Goal: Task Accomplishment & Management: Manage account settings

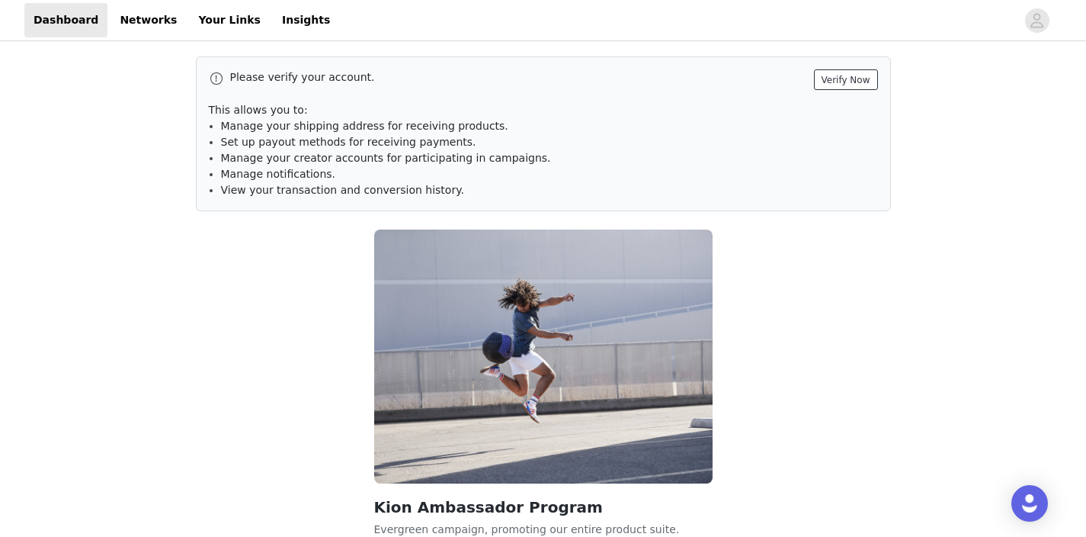
click at [839, 85] on button "Verify Now" at bounding box center [846, 79] width 64 height 21
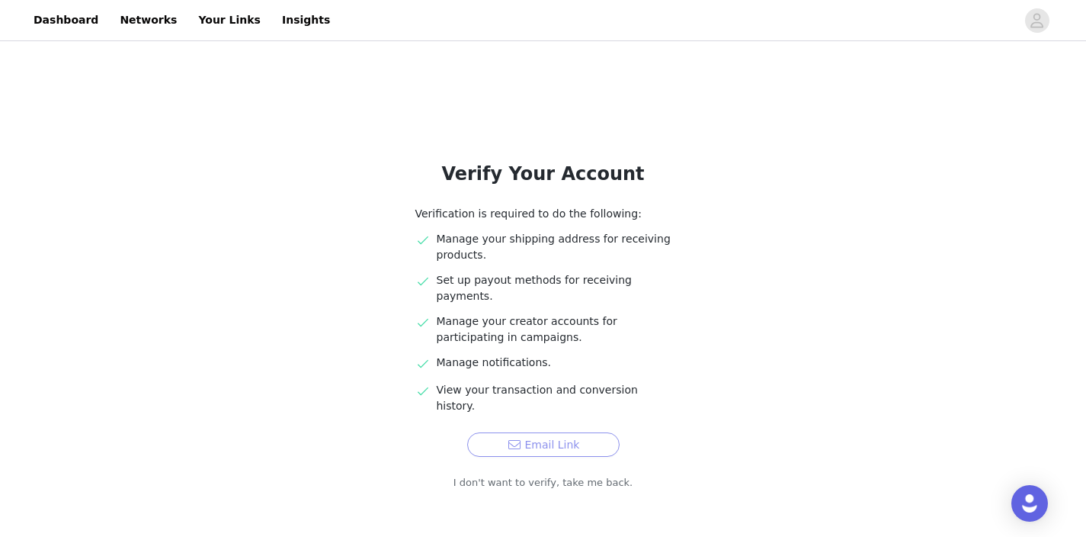
scroll to position [27, 0]
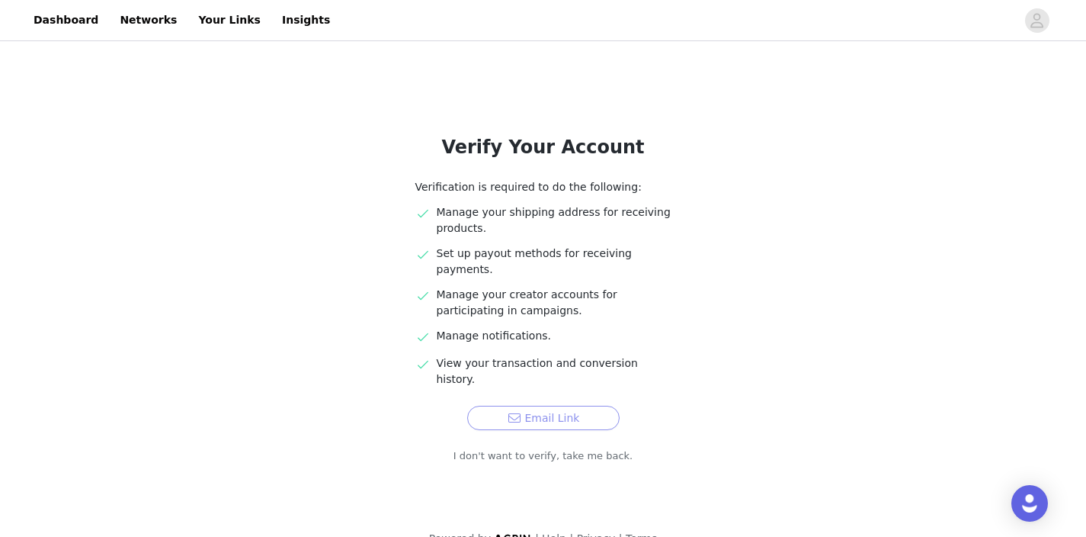
click at [533, 406] on button "Email Link" at bounding box center [543, 418] width 152 height 24
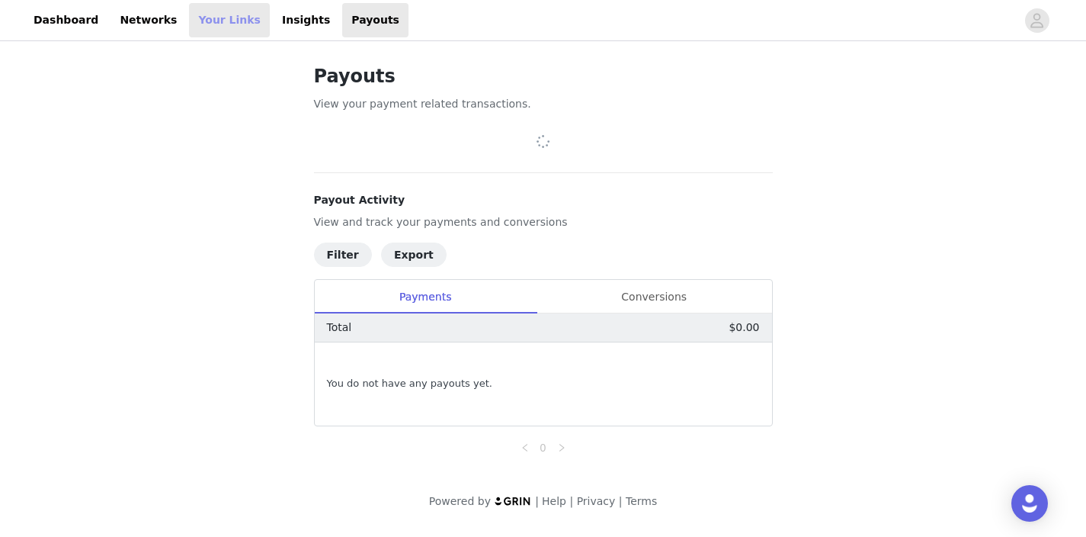
click at [198, 22] on link "Your Links" at bounding box center [229, 20] width 81 height 34
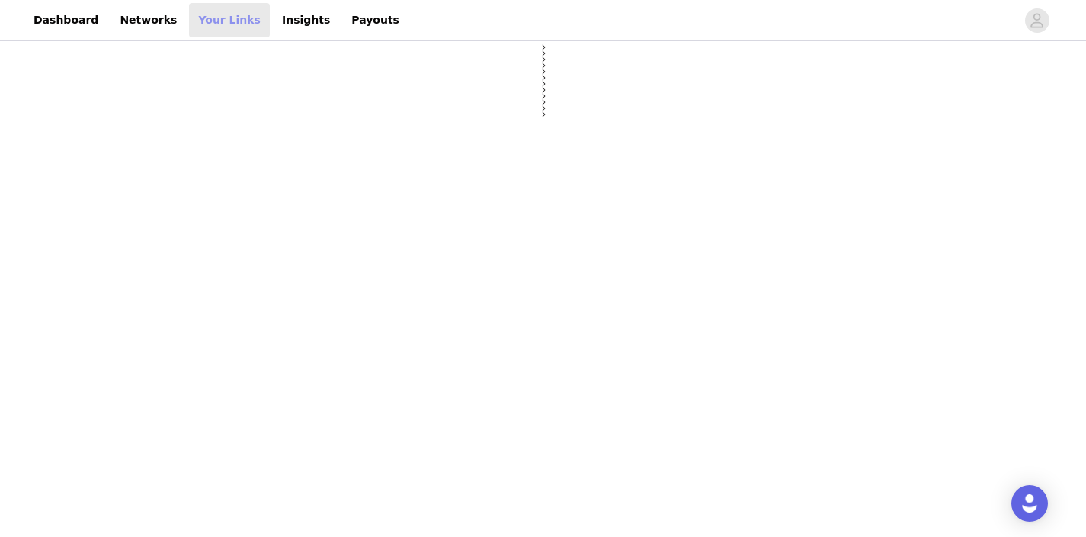
select select "12"
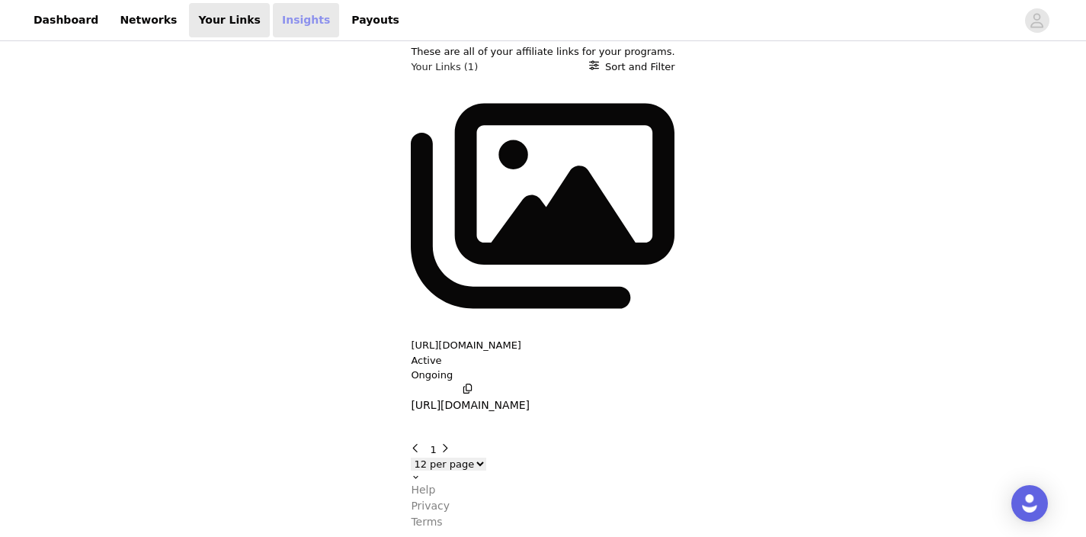
click at [276, 25] on link "Insights" at bounding box center [306, 20] width 66 height 34
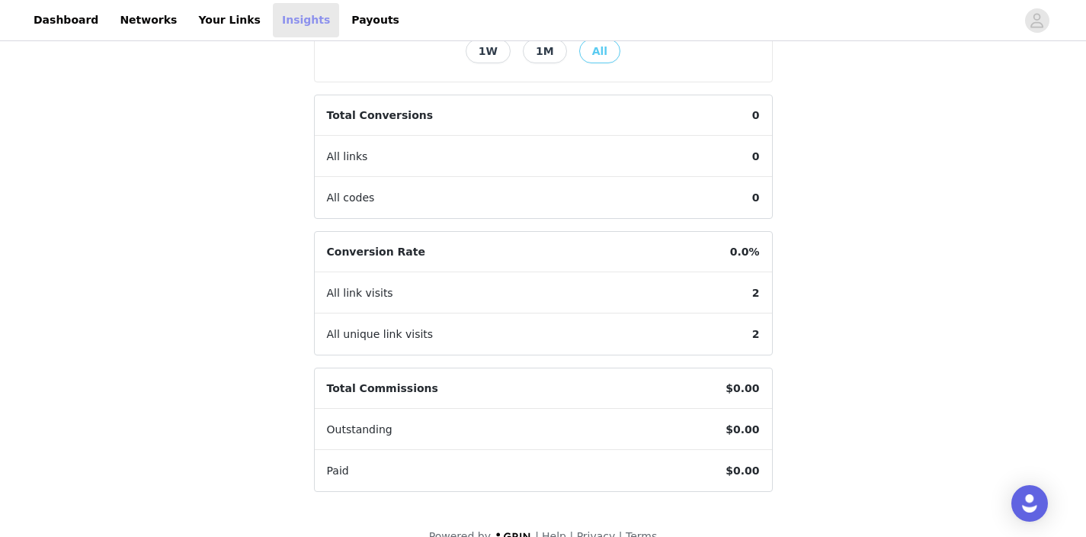
scroll to position [424, 0]
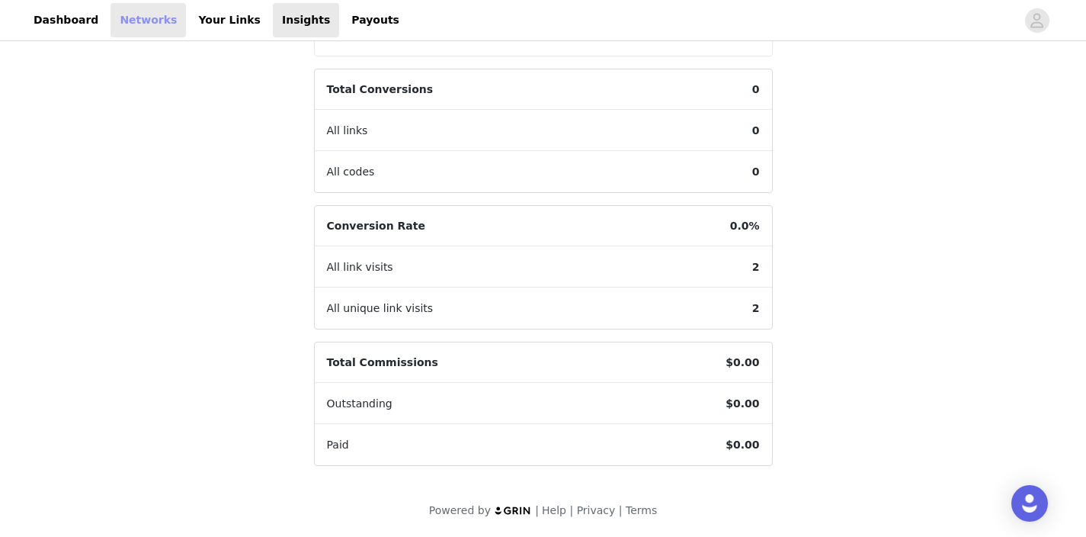
click at [139, 23] on link "Networks" at bounding box center [148, 20] width 75 height 34
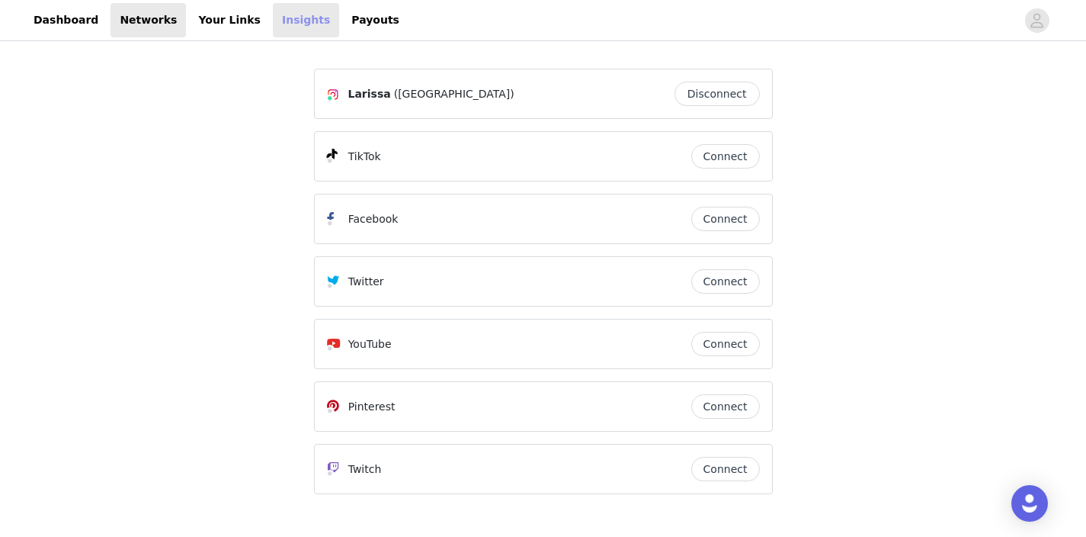
click at [279, 21] on link "Insights" at bounding box center [306, 20] width 66 height 34
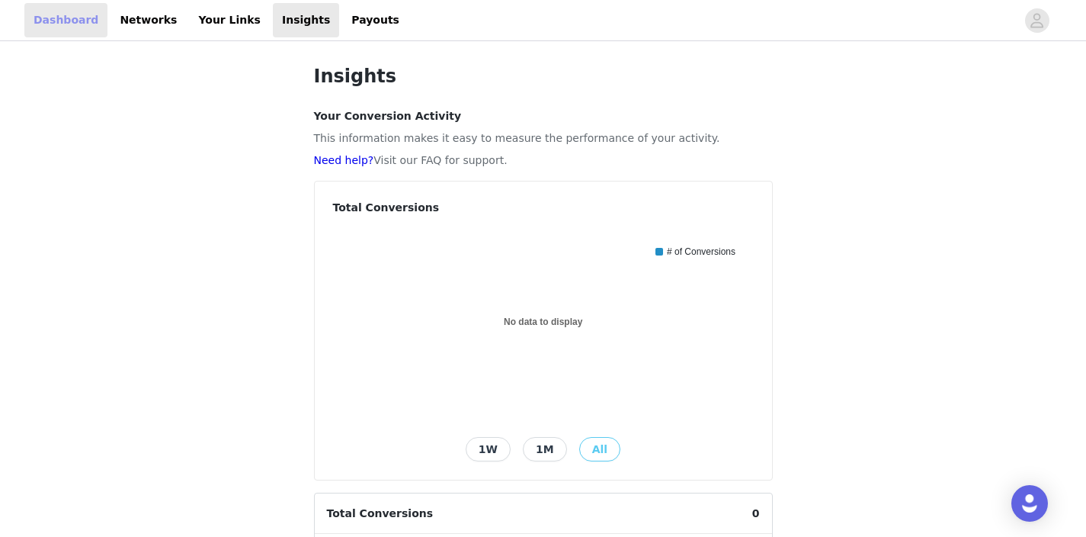
click at [69, 15] on link "Dashboard" at bounding box center [65, 20] width 83 height 34
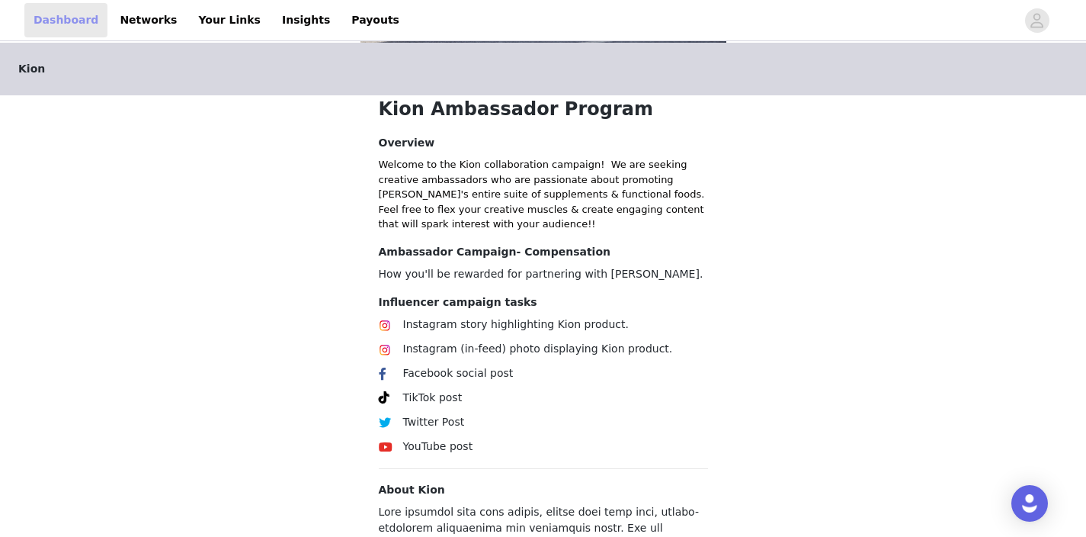
scroll to position [357, 0]
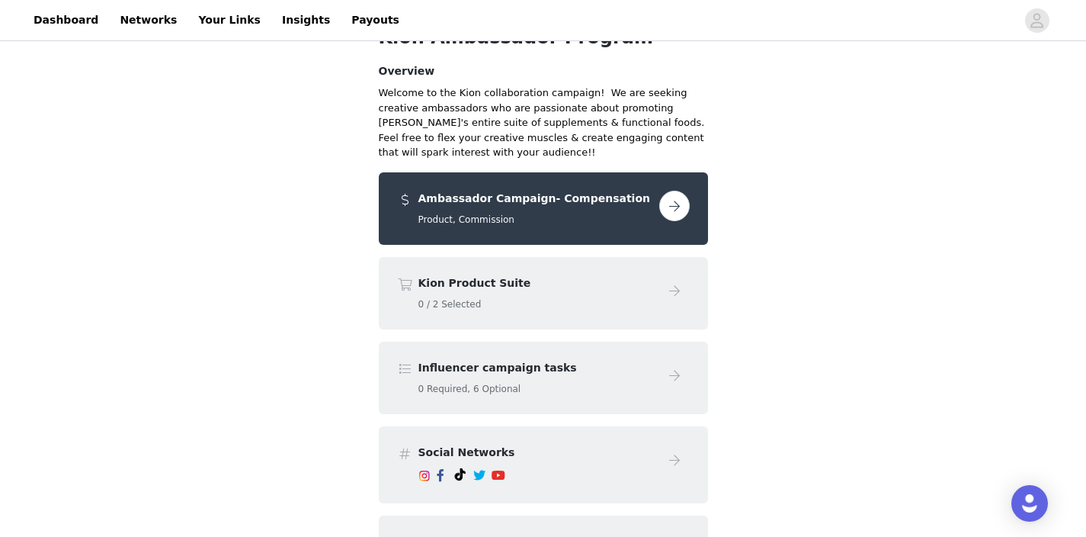
scroll to position [107, 0]
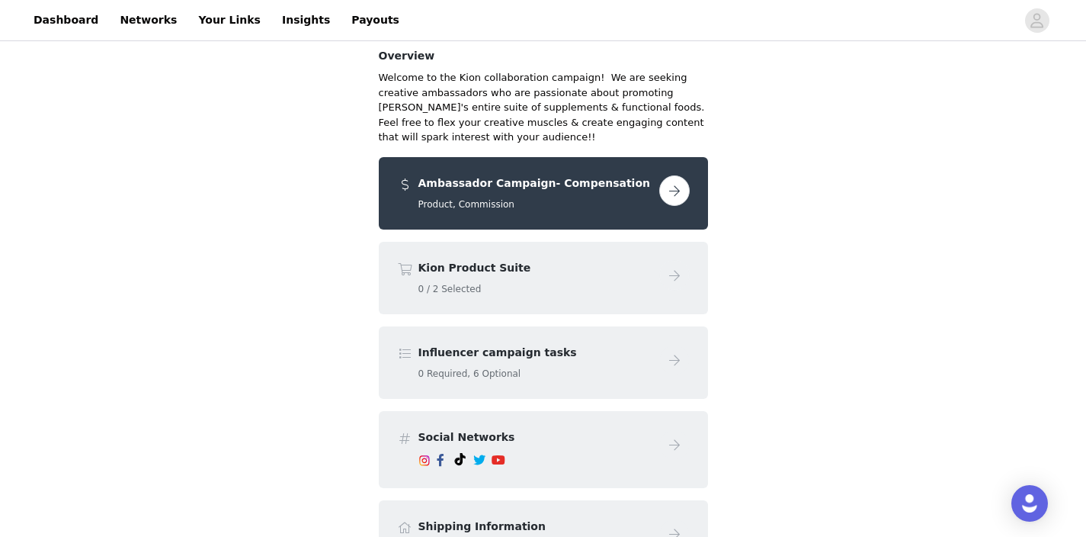
click at [670, 193] on button "button" at bounding box center [674, 190] width 30 height 30
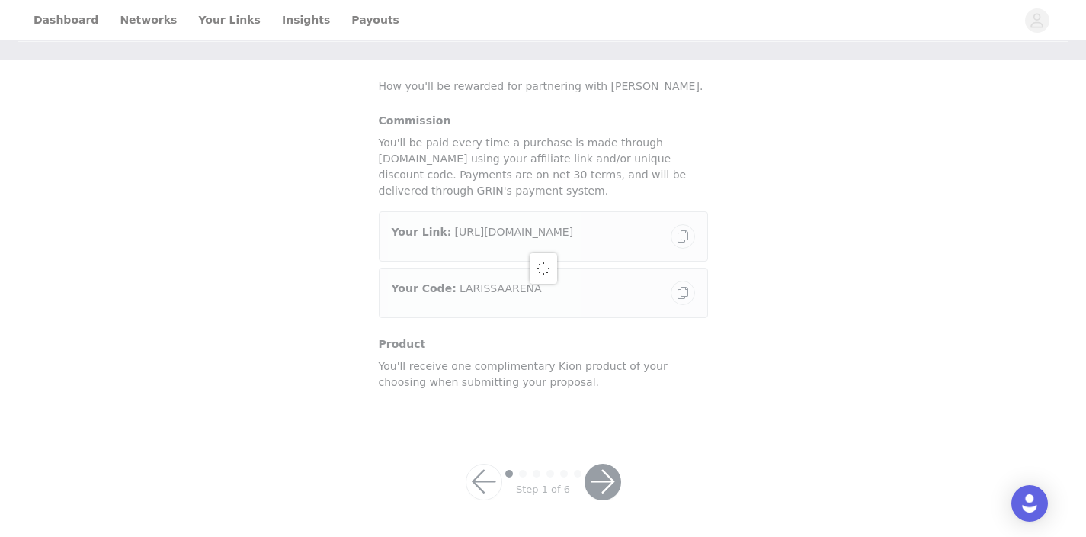
scroll to position [99, 0]
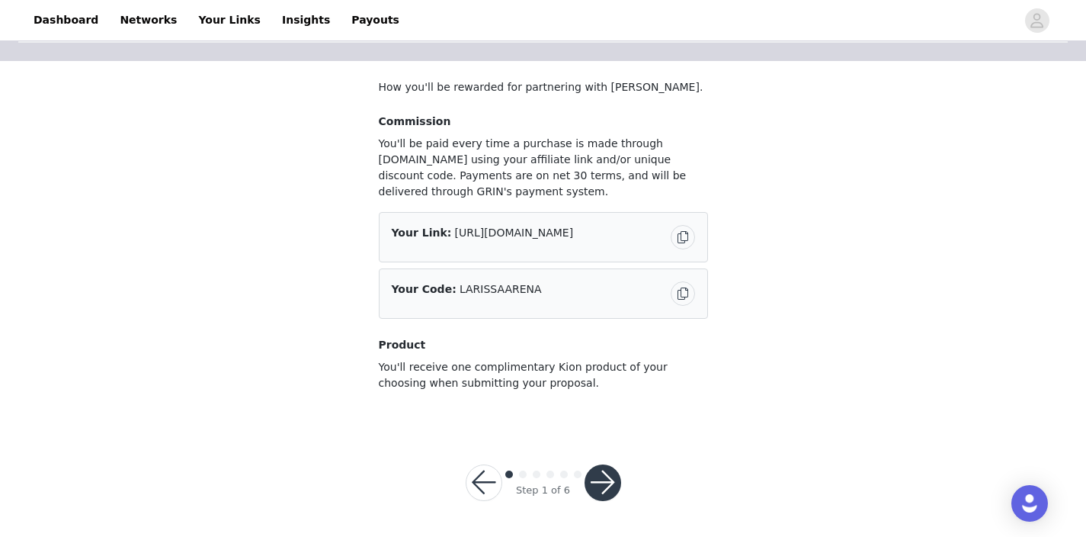
click at [682, 242] on button "button" at bounding box center [683, 237] width 24 height 24
click at [609, 482] on button "button" at bounding box center [603, 482] width 37 height 37
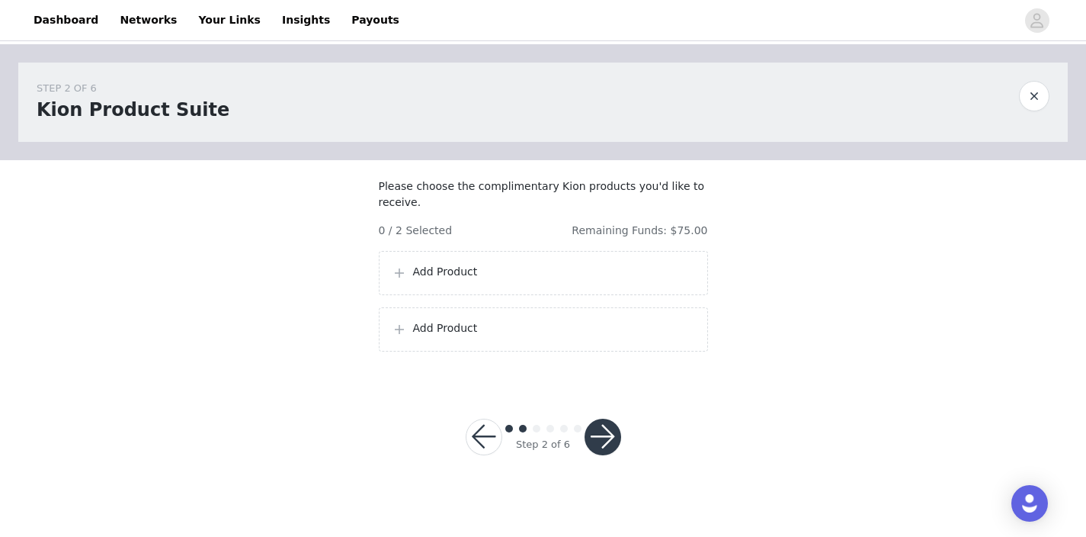
click at [449, 280] on p "Add Product" at bounding box center [554, 272] width 282 height 16
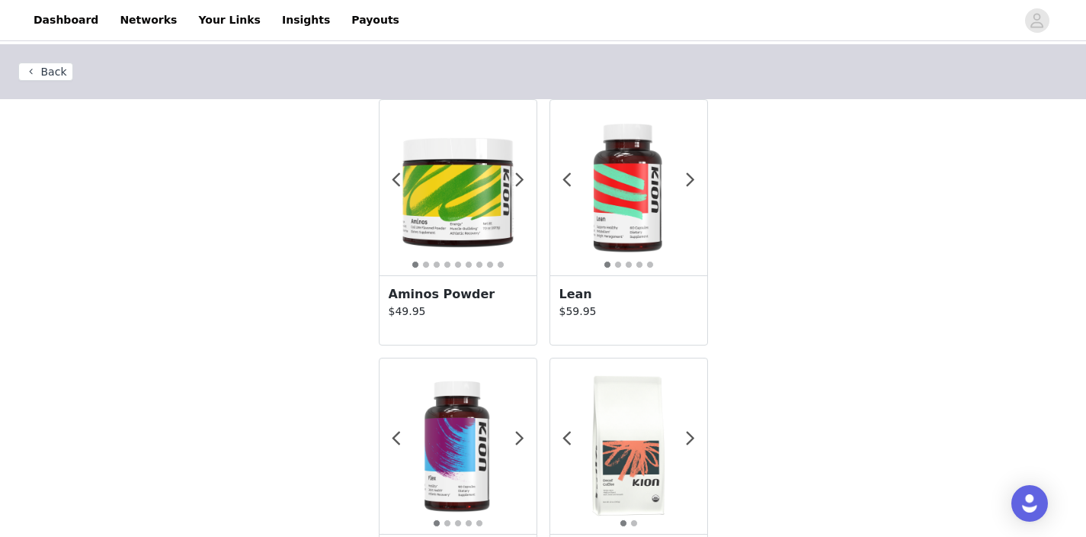
click at [40, 68] on button "Back" at bounding box center [45, 72] width 55 height 18
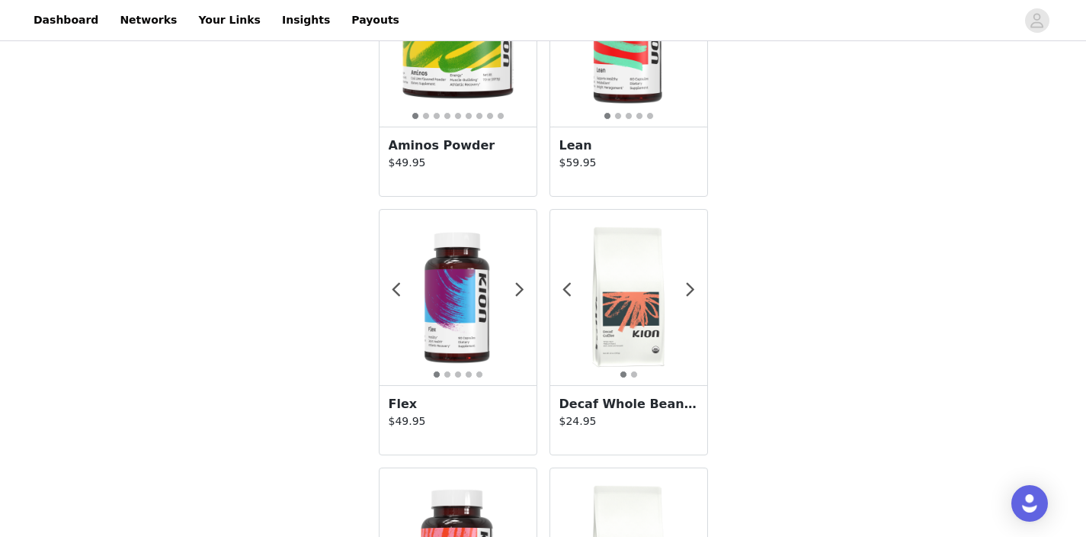
scroll to position [127, 0]
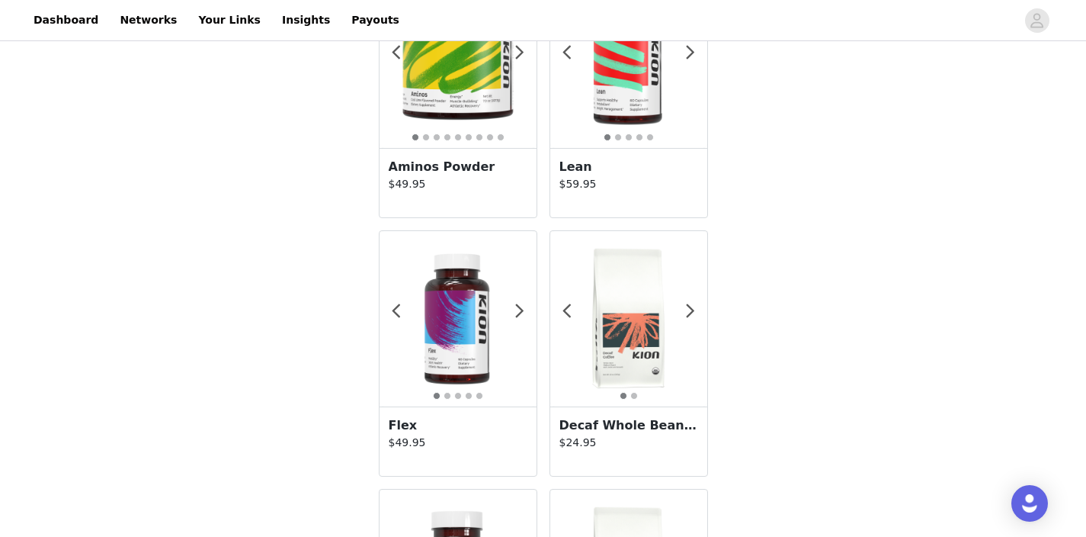
click at [619, 326] on img at bounding box center [628, 318] width 157 height 157
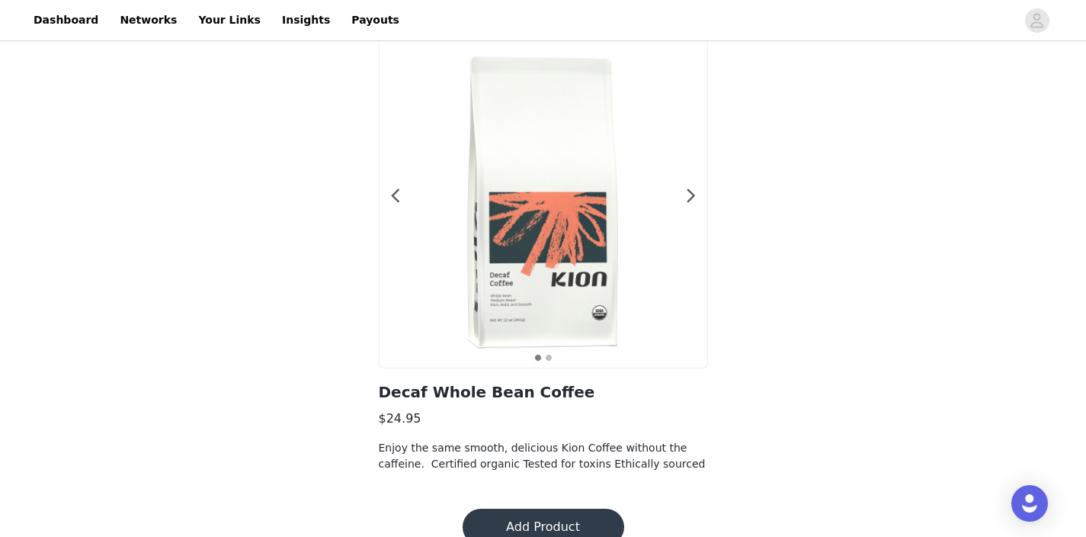
scroll to position [87, 0]
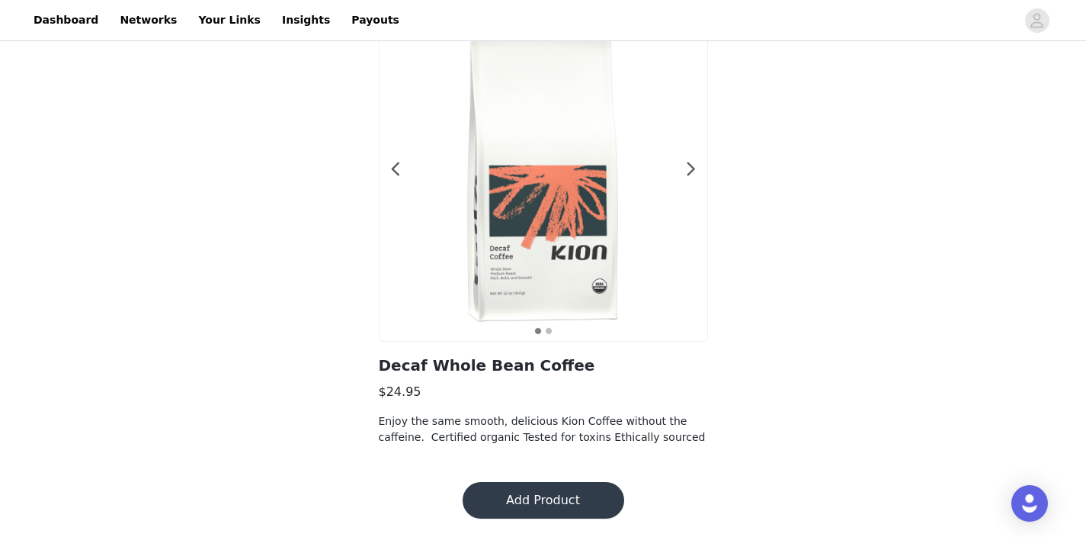
click at [509, 499] on button "Add Product" at bounding box center [544, 500] width 162 height 37
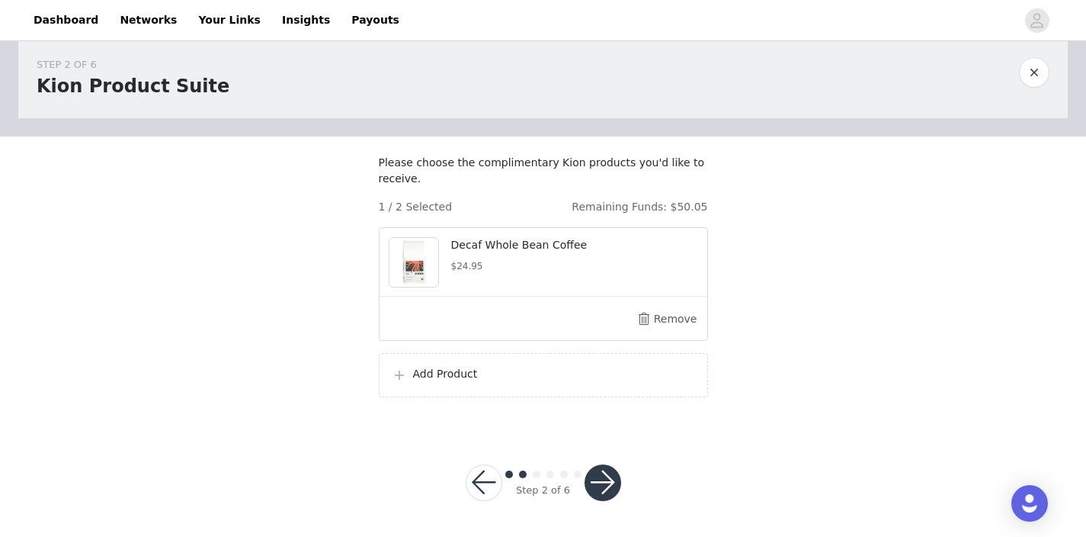
scroll to position [40, 0]
click at [412, 385] on div "Add Product" at bounding box center [543, 374] width 329 height 44
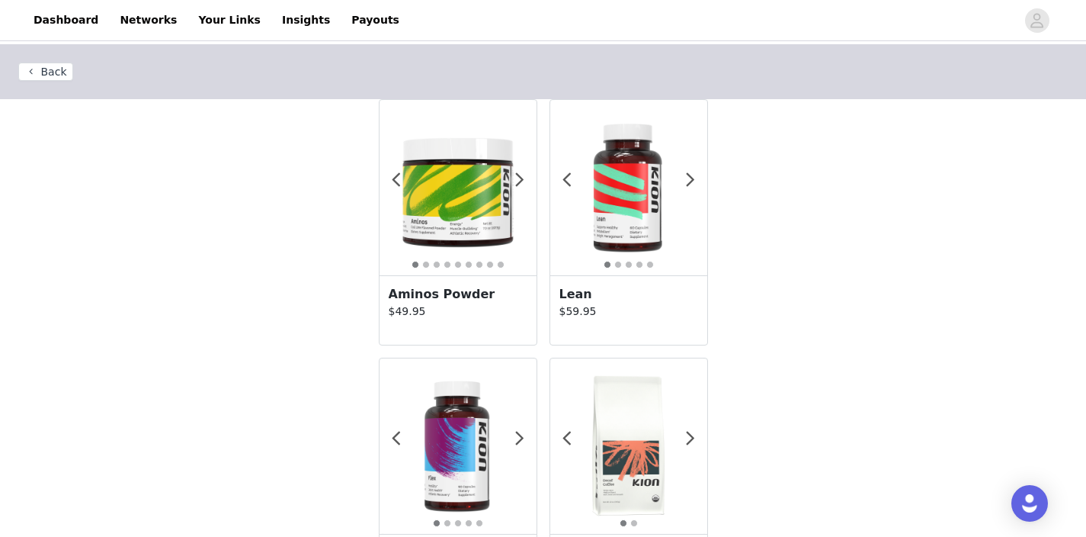
click at [433, 206] on img at bounding box center [458, 187] width 157 height 157
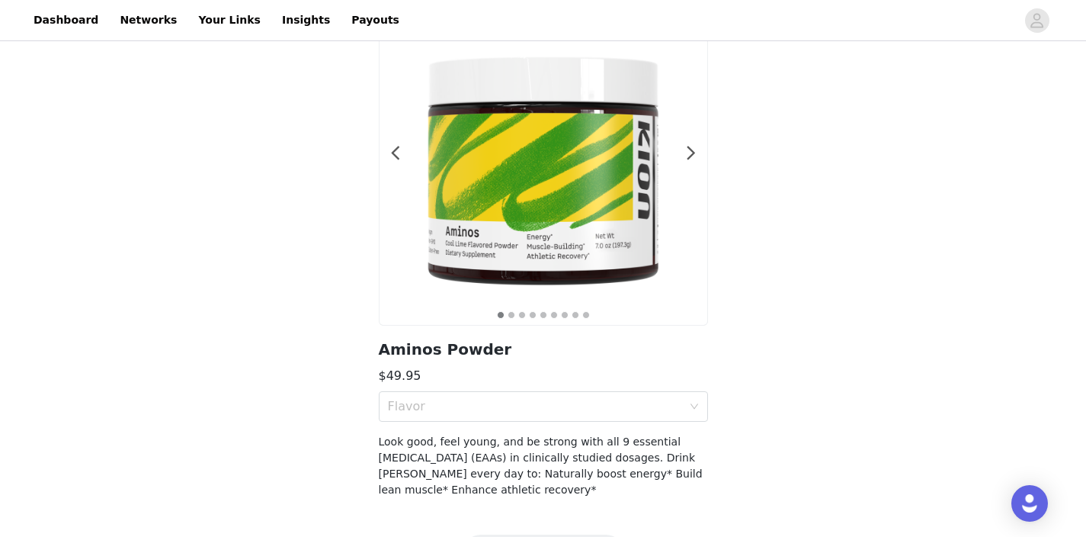
scroll to position [109, 0]
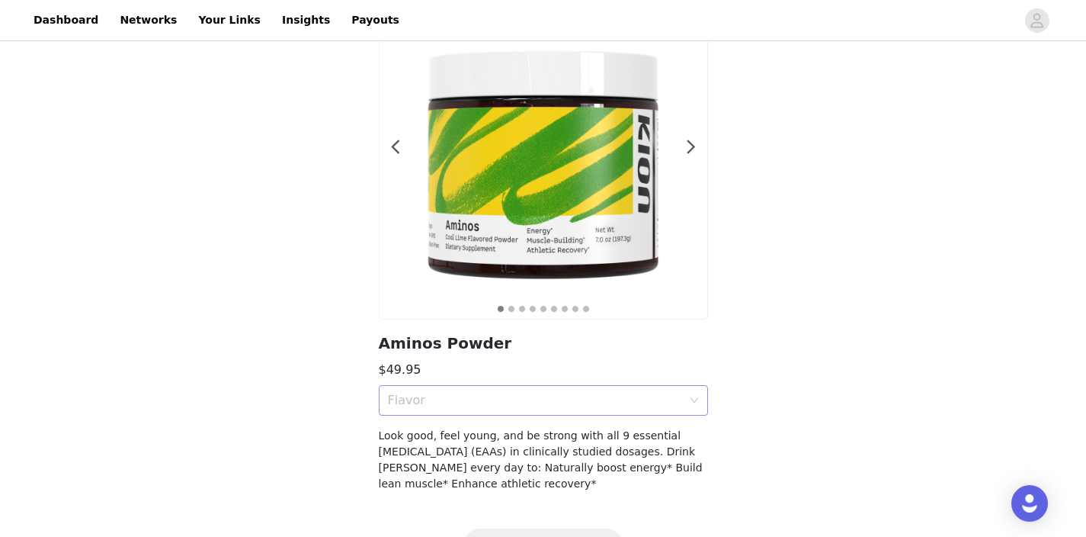
click at [499, 405] on div "Flavor" at bounding box center [535, 400] width 294 height 15
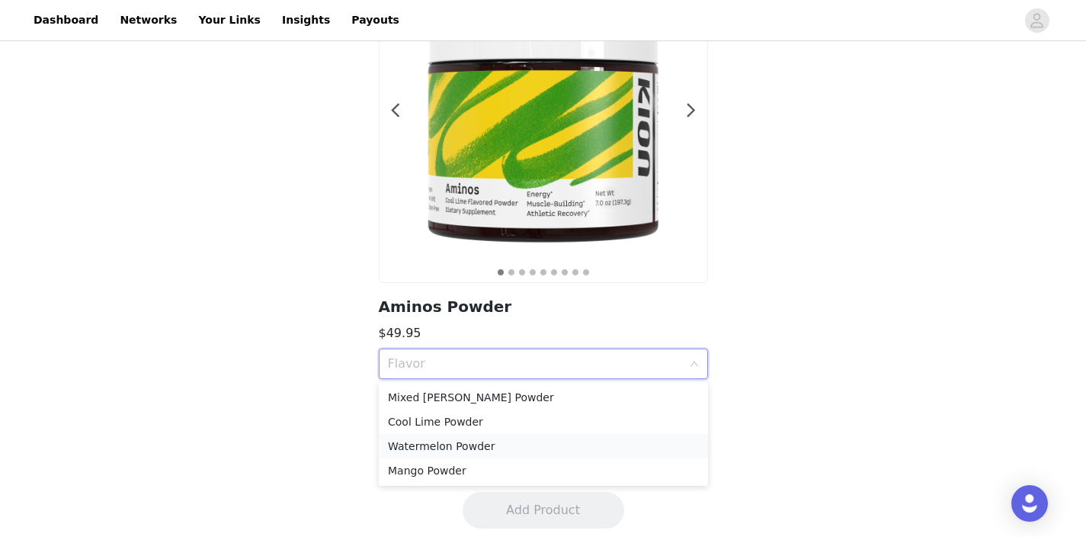
scroll to position [156, 0]
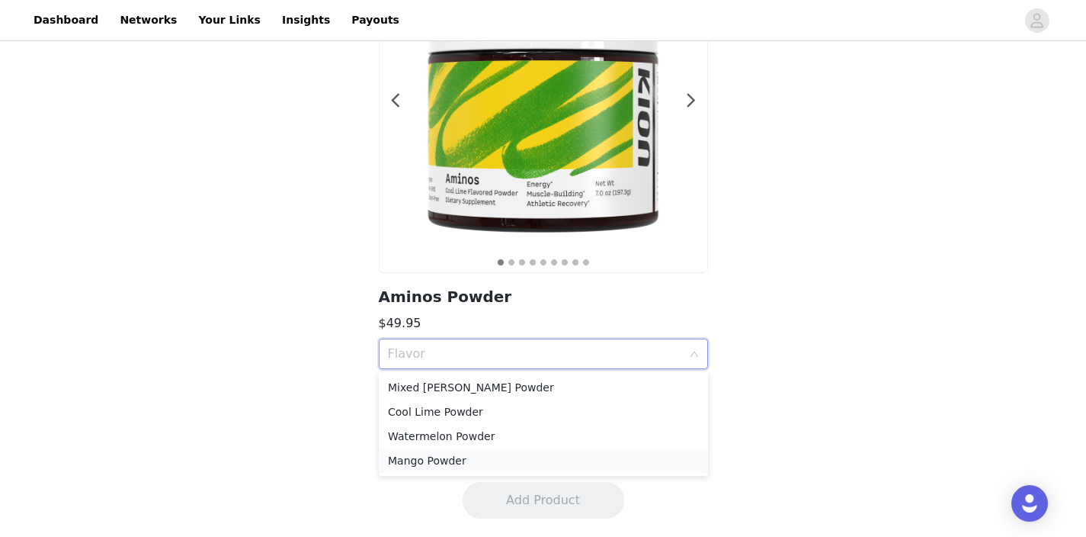
click at [463, 460] on div "Mango Powder" at bounding box center [543, 460] width 311 height 17
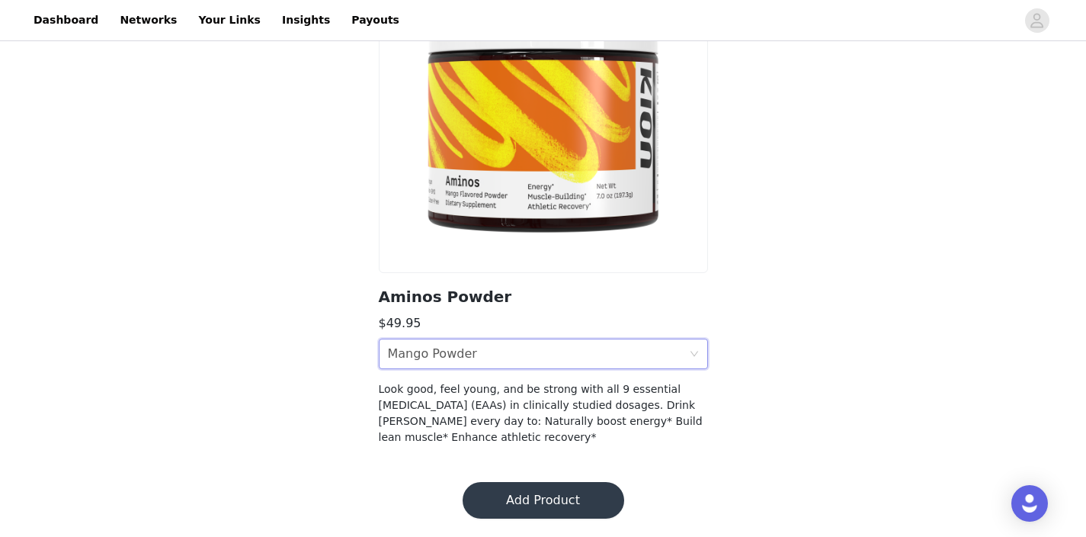
click at [544, 496] on button "Add Product" at bounding box center [544, 500] width 162 height 37
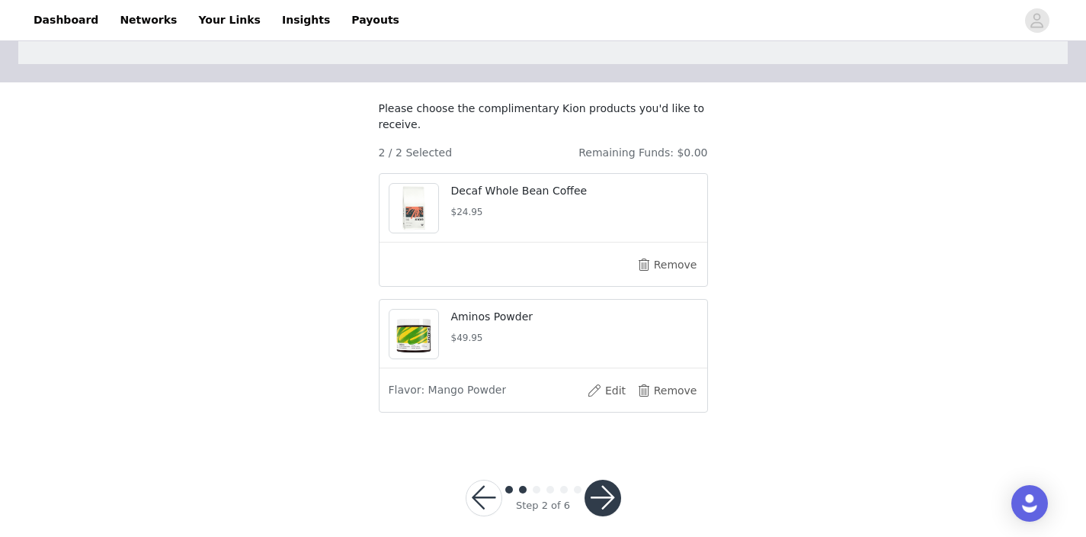
scroll to position [109, 0]
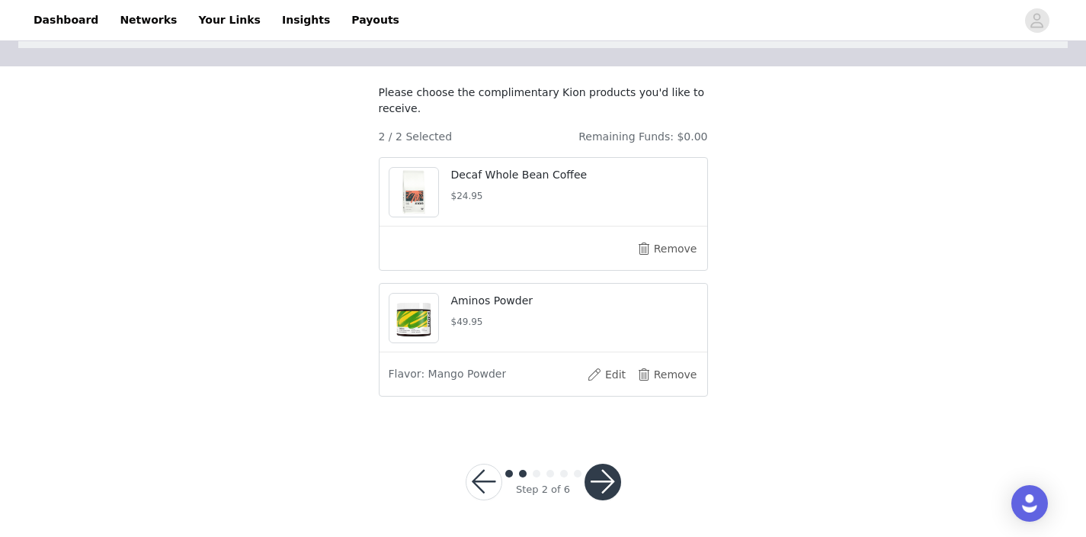
click at [605, 479] on button "button" at bounding box center [603, 482] width 37 height 37
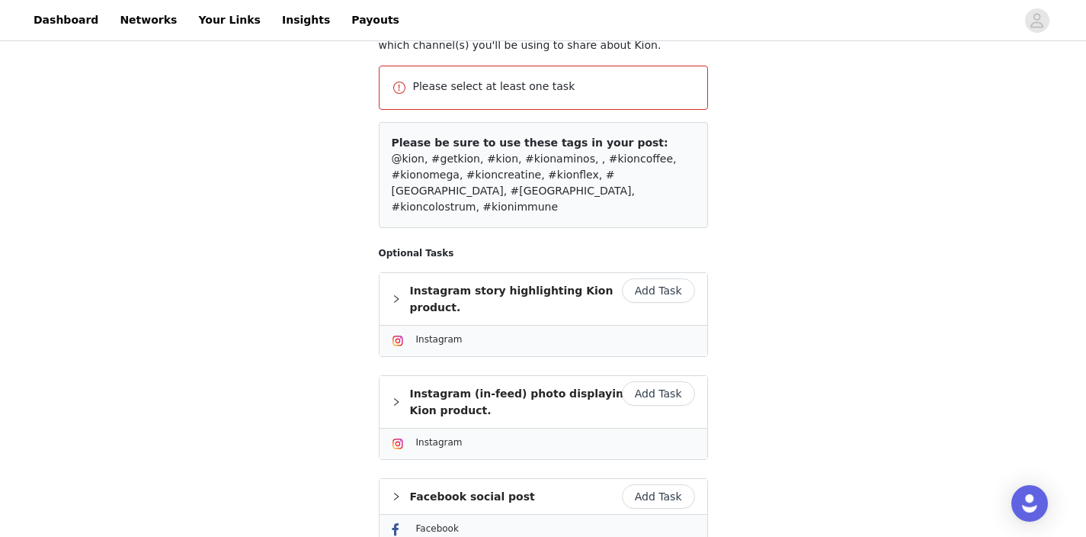
scroll to position [166, 0]
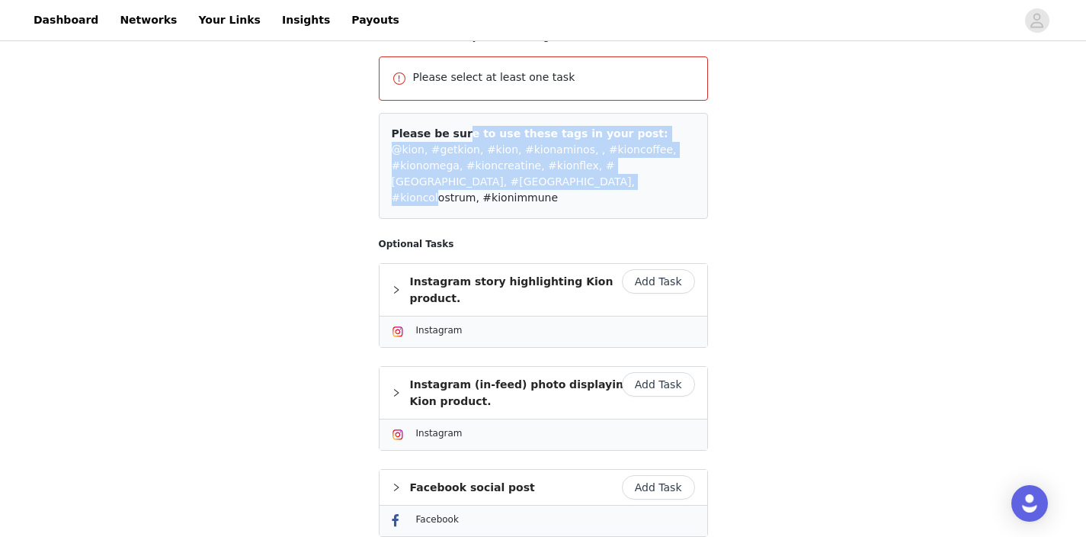
drag, startPoint x: 387, startPoint y: 128, endPoint x: 540, endPoint y: 192, distance: 166.1
click at [540, 192] on div "Please be sure to use these tags in your post: @kion, #getkion, #kion, #kionami…" at bounding box center [543, 166] width 329 height 106
copy div "Please be sure to use these tags in your post: @kion, #getkion, #kion, #kionami…"
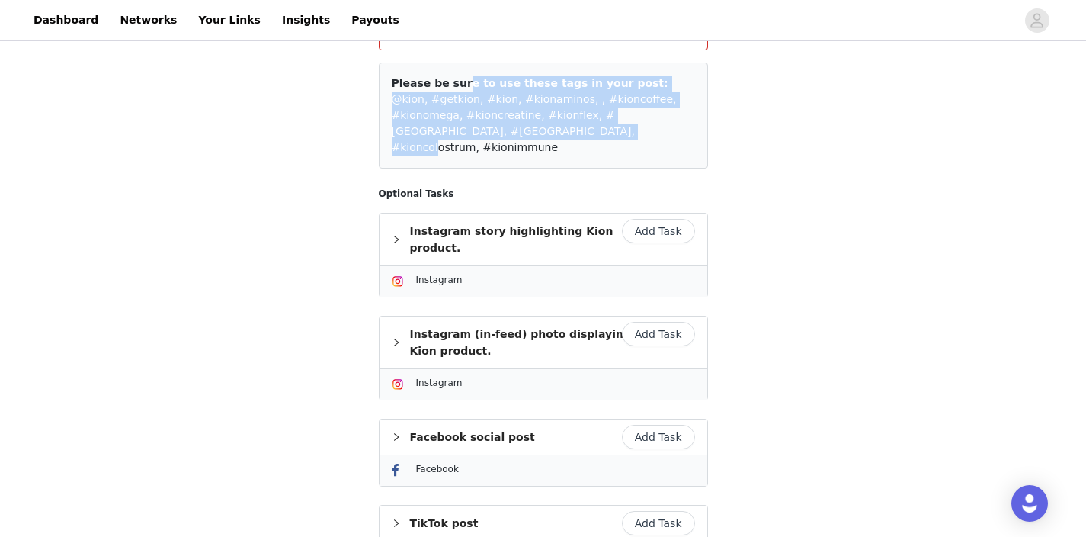
scroll to position [234, 0]
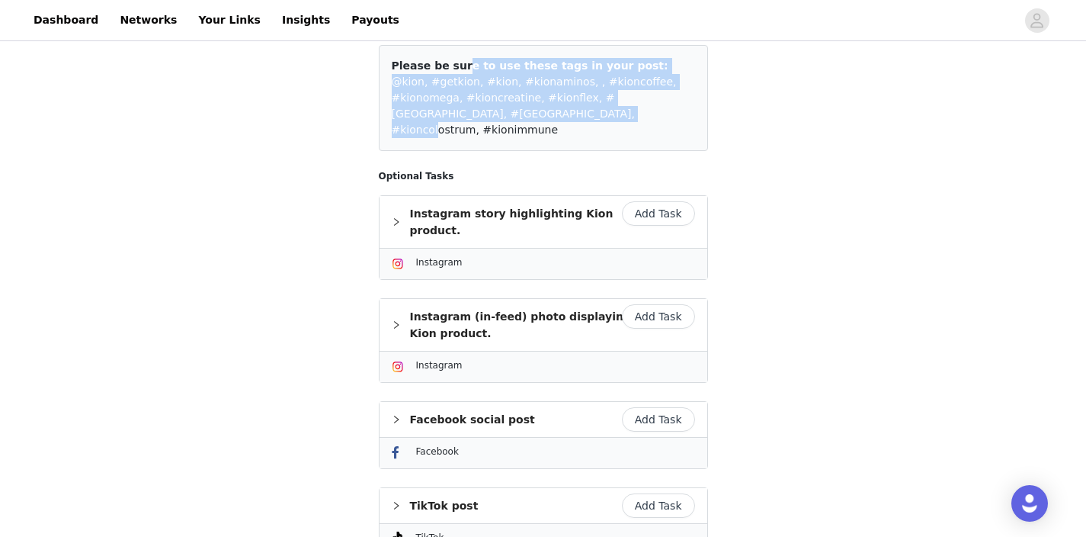
click at [659, 201] on button "Add Task" at bounding box center [658, 213] width 73 height 24
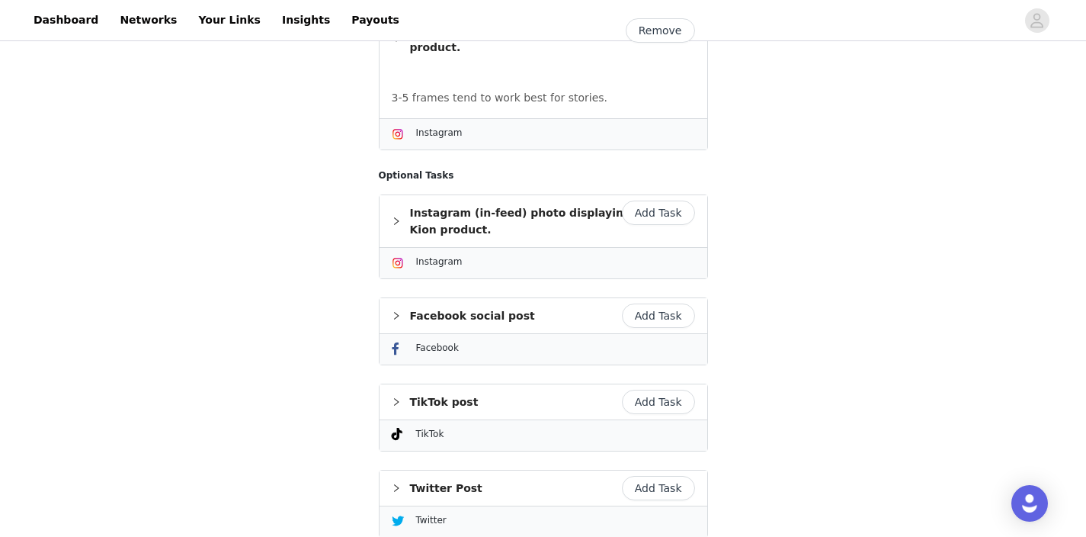
scroll to position [358, 0]
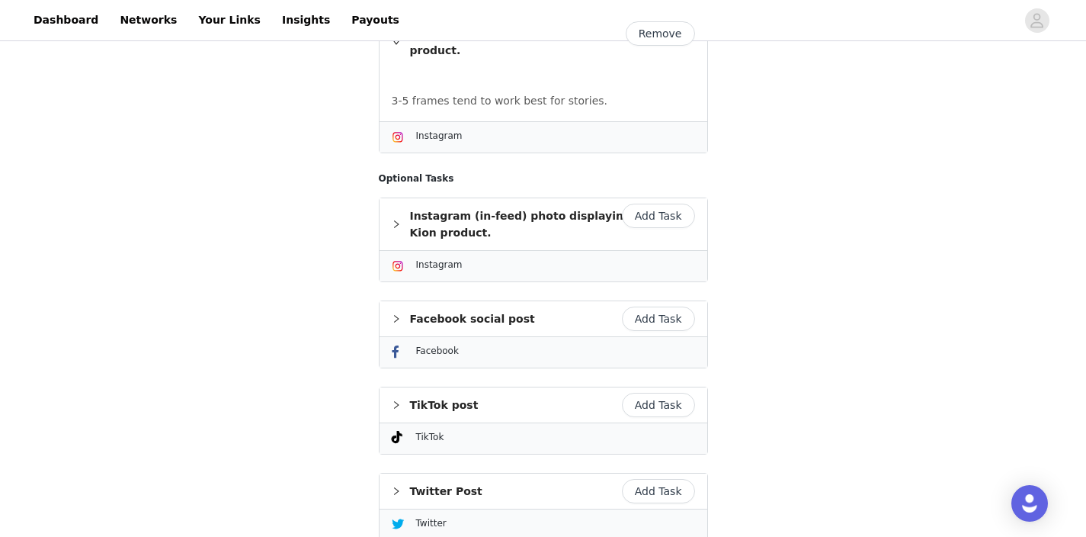
click at [663, 393] on button "Add Task" at bounding box center [658, 405] width 73 height 24
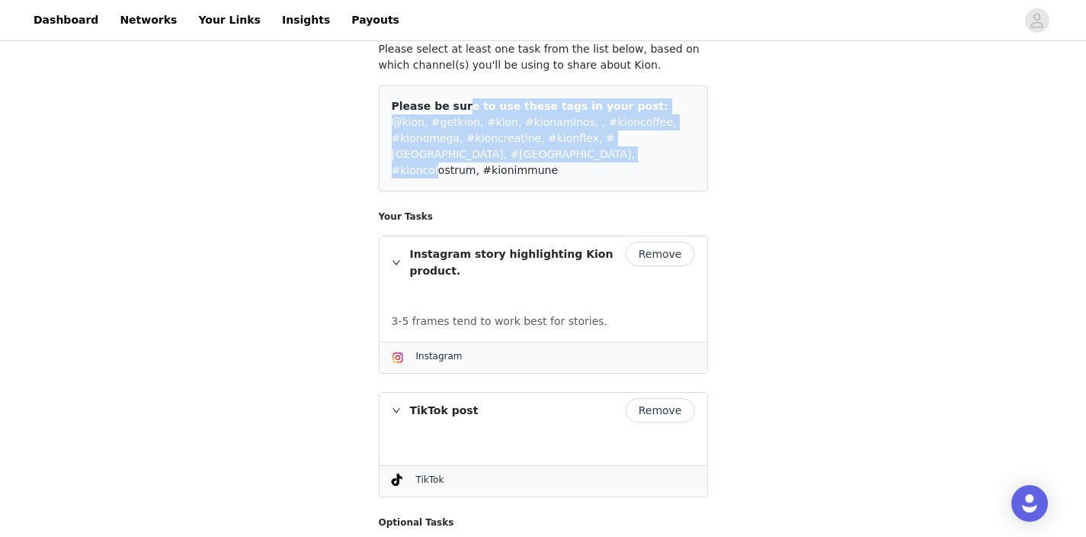
scroll to position [56, 0]
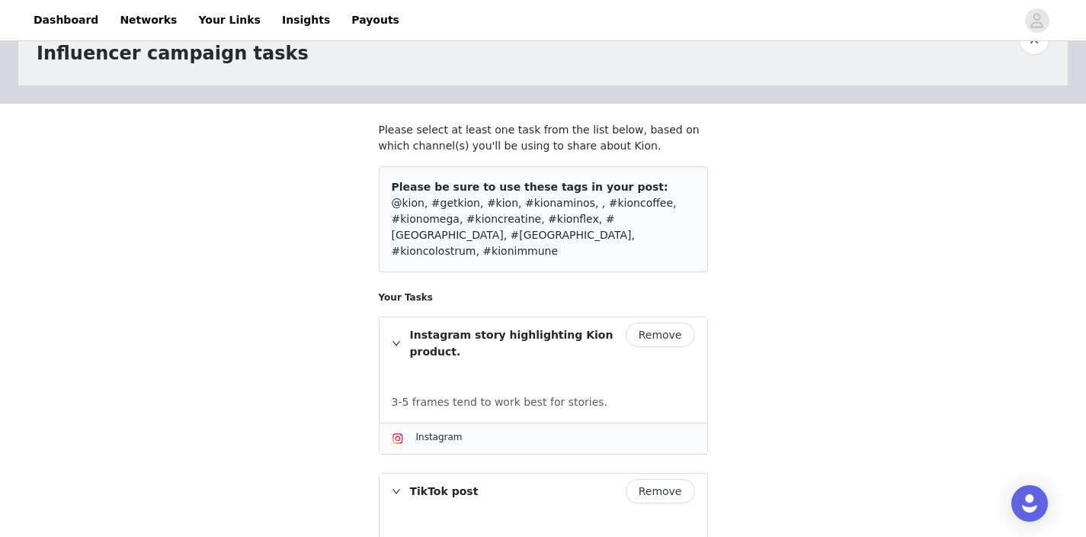
click at [772, 304] on div "STEP 3 OF 6 Influencer campaign tasks Please select at least one task from the …" at bounding box center [543, 495] width 1086 height 1014
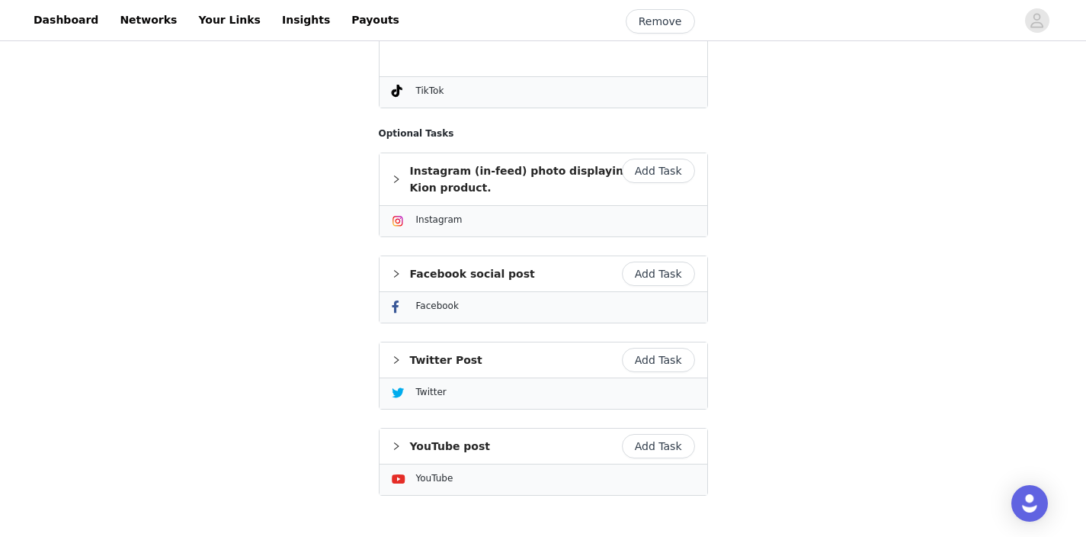
scroll to position [598, 0]
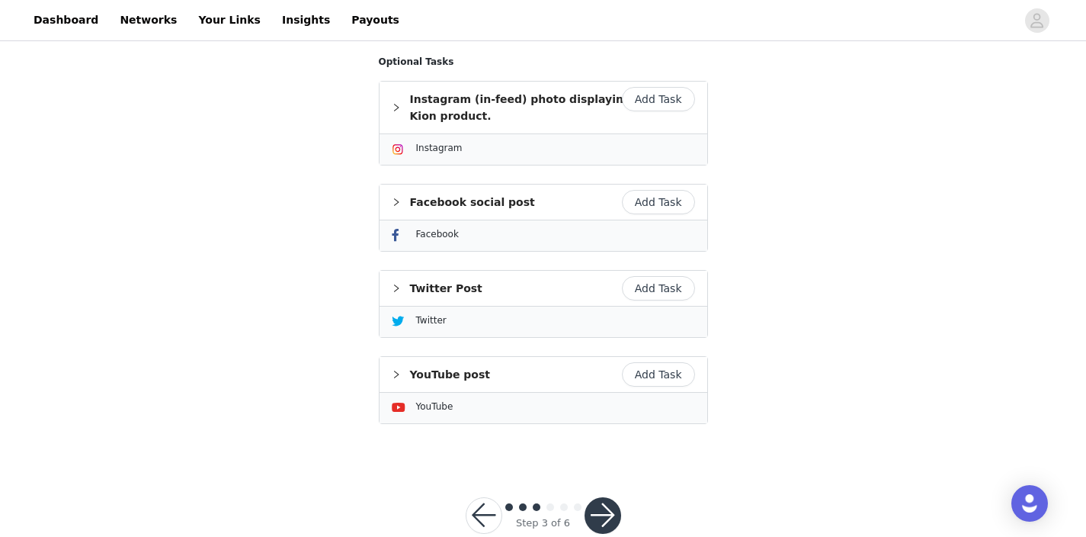
click at [595, 497] on button "button" at bounding box center [603, 515] width 37 height 37
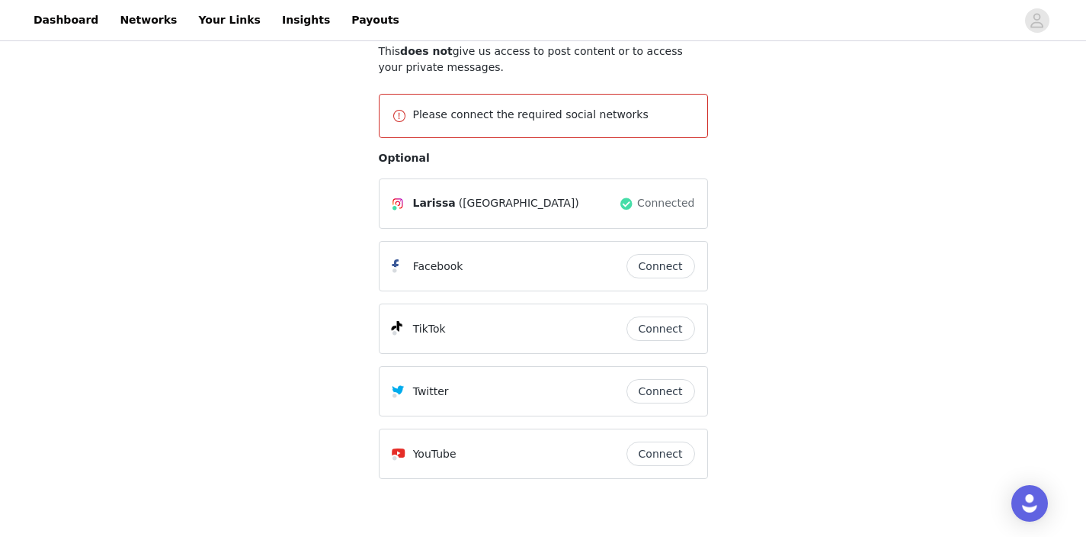
scroll to position [177, 0]
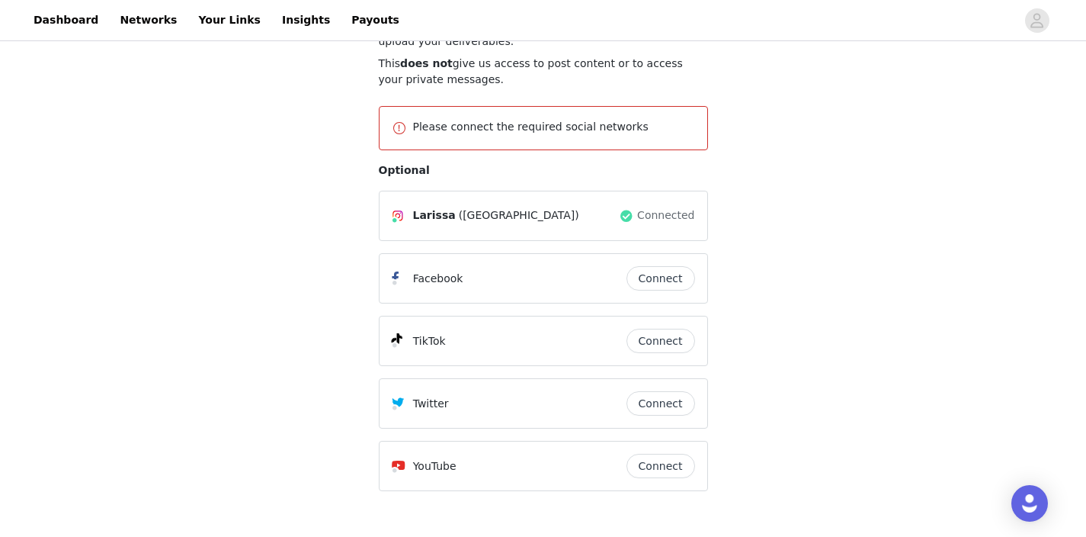
click at [666, 345] on button "Connect" at bounding box center [661, 341] width 69 height 24
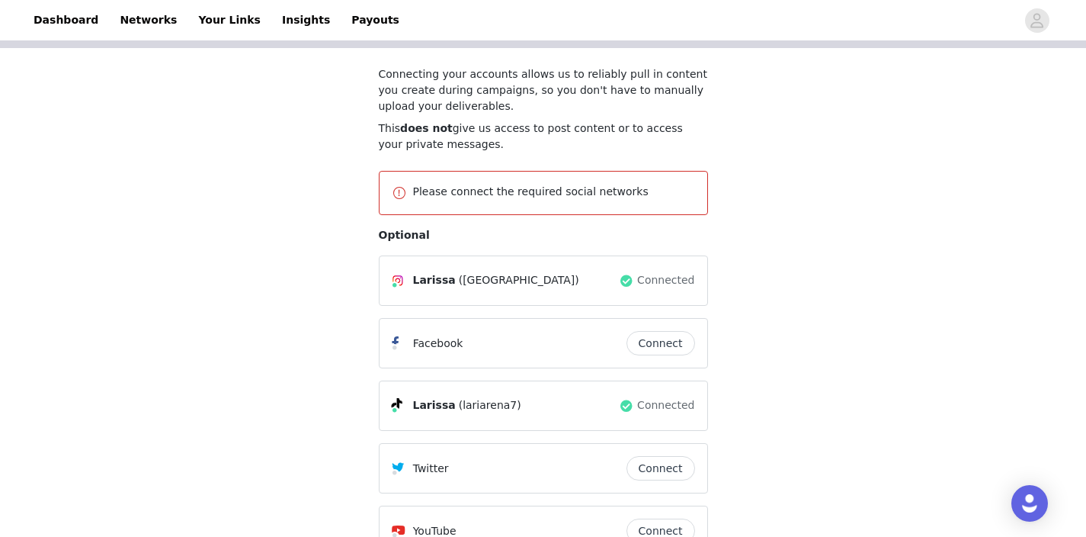
scroll to position [271, 0]
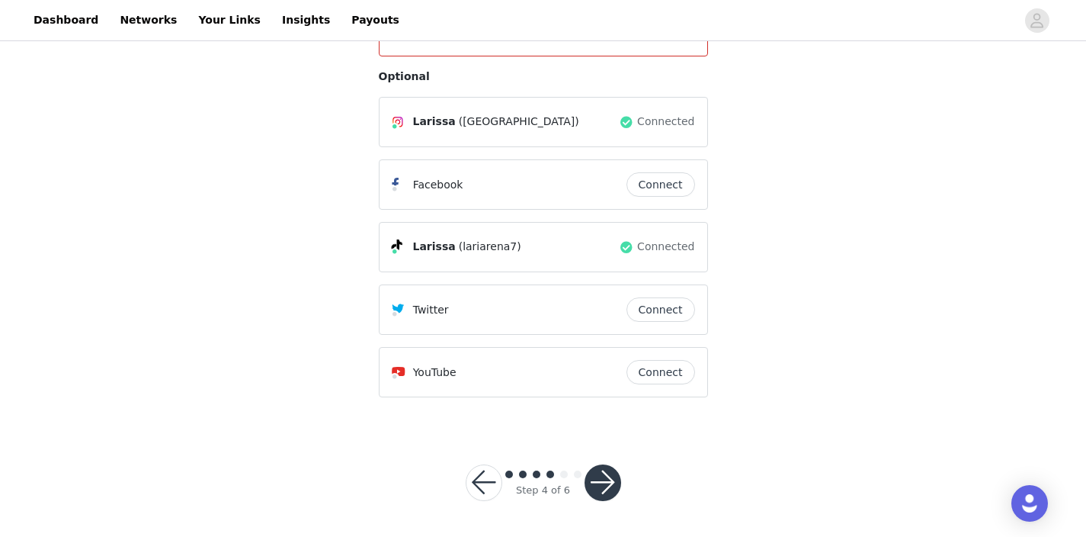
click at [598, 471] on button "button" at bounding box center [603, 482] width 37 height 37
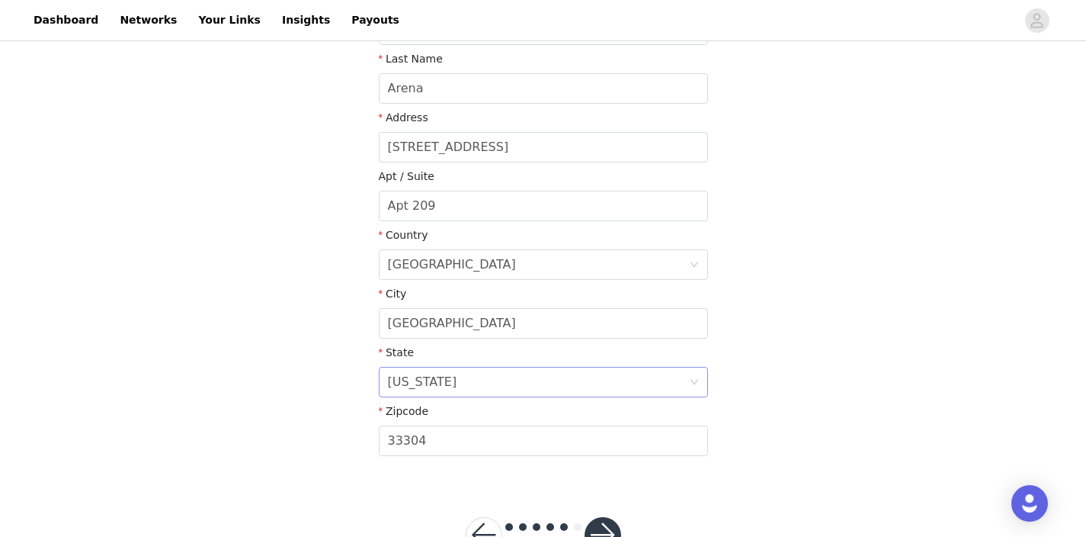
scroll to position [404, 0]
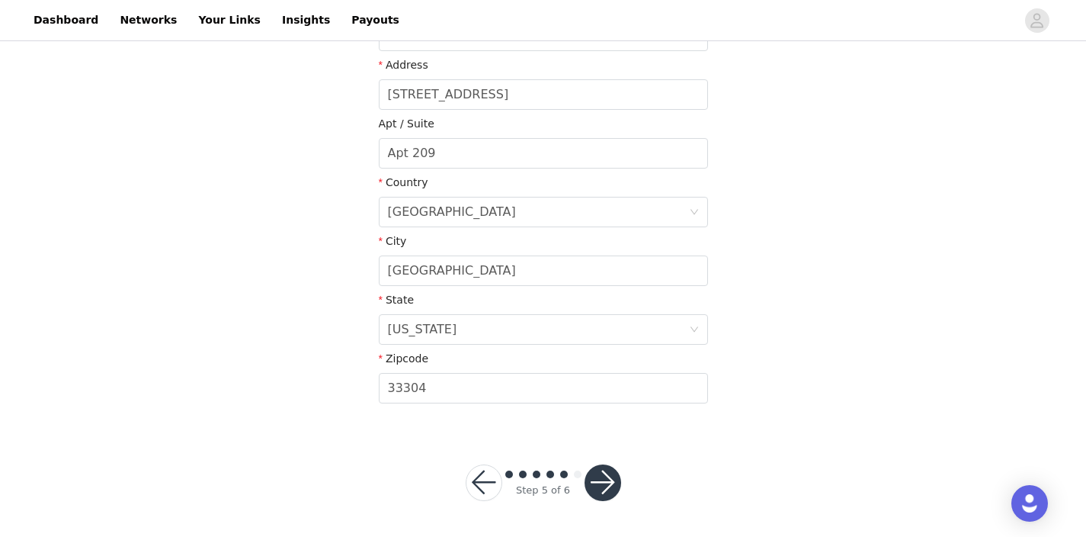
click at [605, 475] on button "button" at bounding box center [603, 482] width 37 height 37
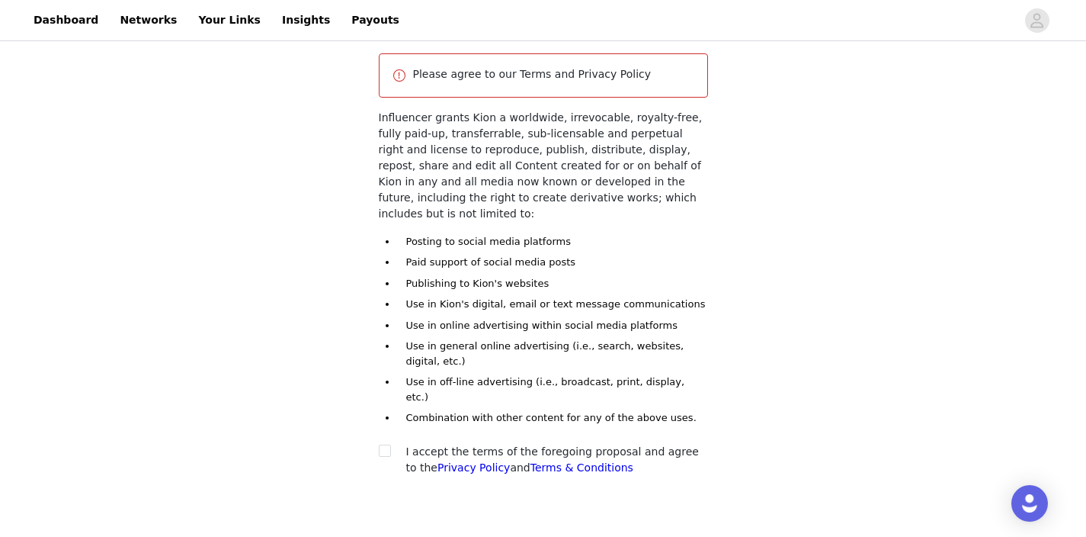
scroll to position [134, 0]
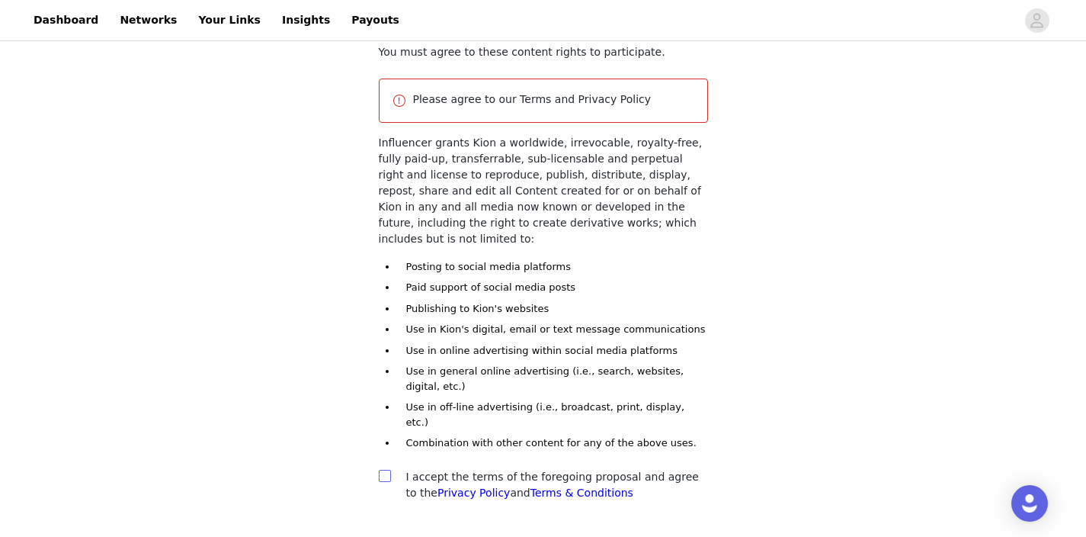
click at [388, 470] on input "checkbox" at bounding box center [384, 475] width 11 height 11
checkbox input "true"
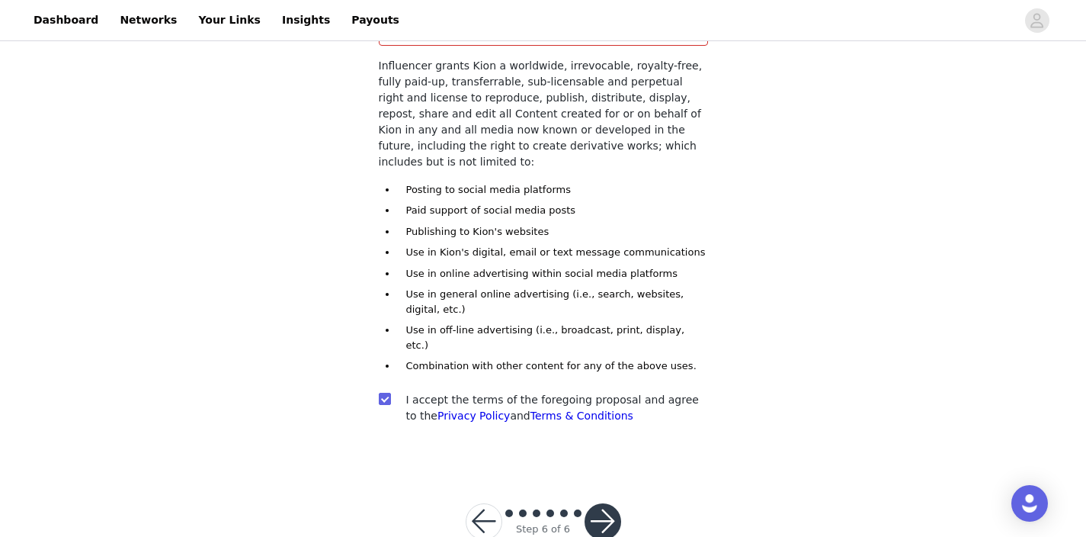
scroll to position [214, 0]
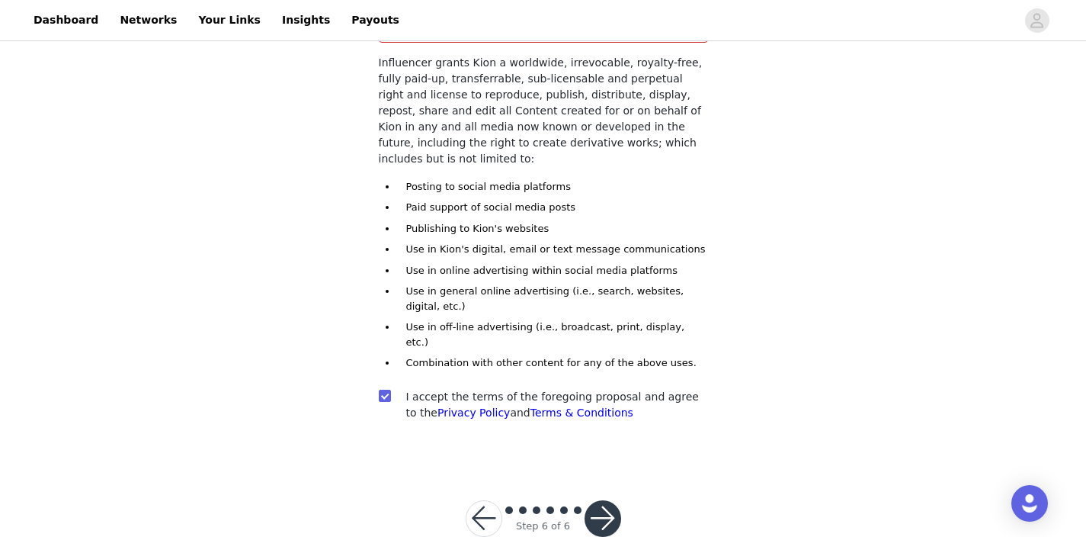
click at [608, 500] on button "button" at bounding box center [603, 518] width 37 height 37
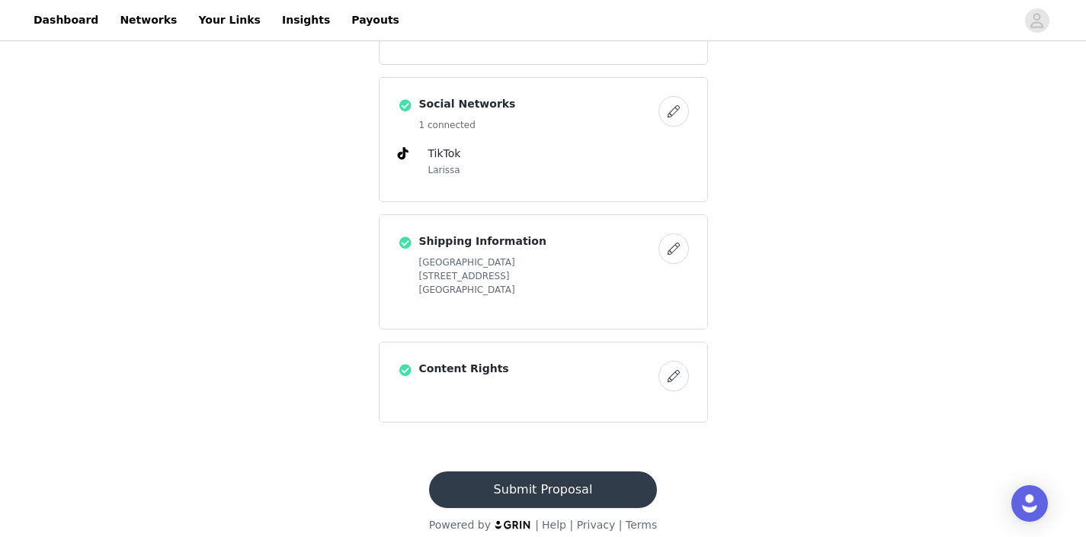
scroll to position [659, 0]
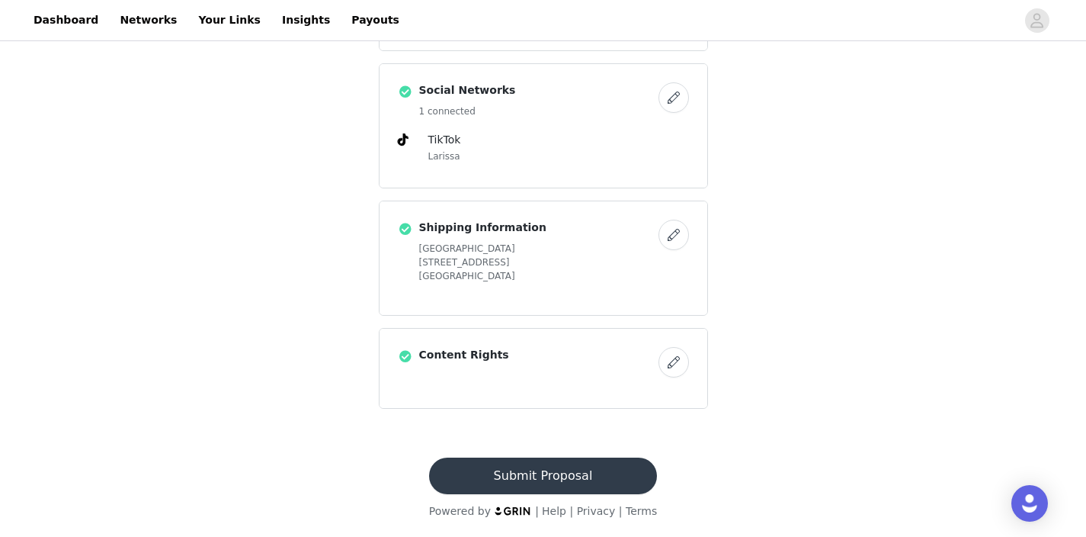
click at [554, 467] on button "Submit Proposal" at bounding box center [543, 475] width 228 height 37
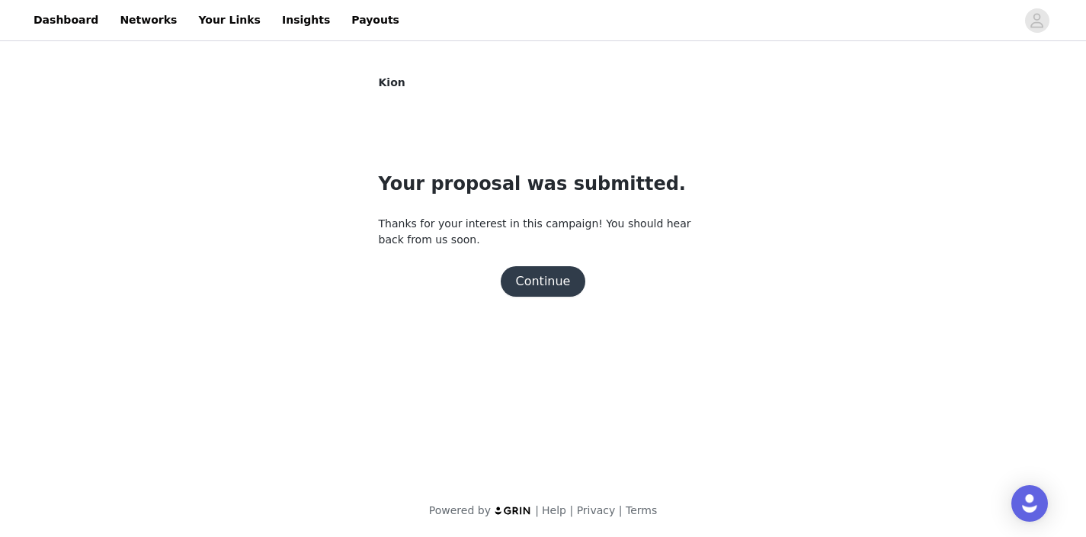
scroll to position [0, 0]
click at [541, 284] on button "Continue" at bounding box center [543, 281] width 85 height 30
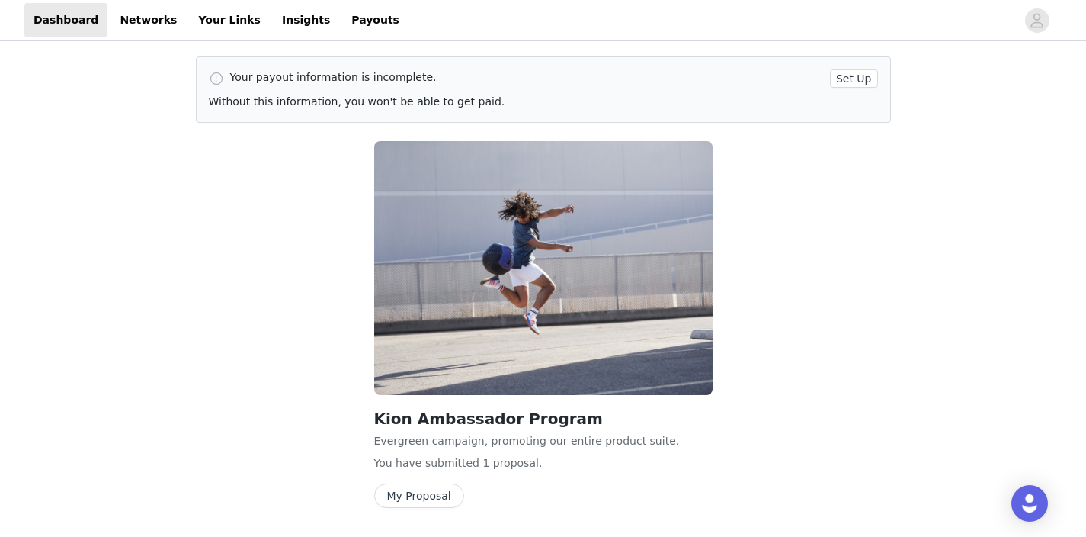
click at [859, 80] on button "Set Up" at bounding box center [854, 78] width 48 height 18
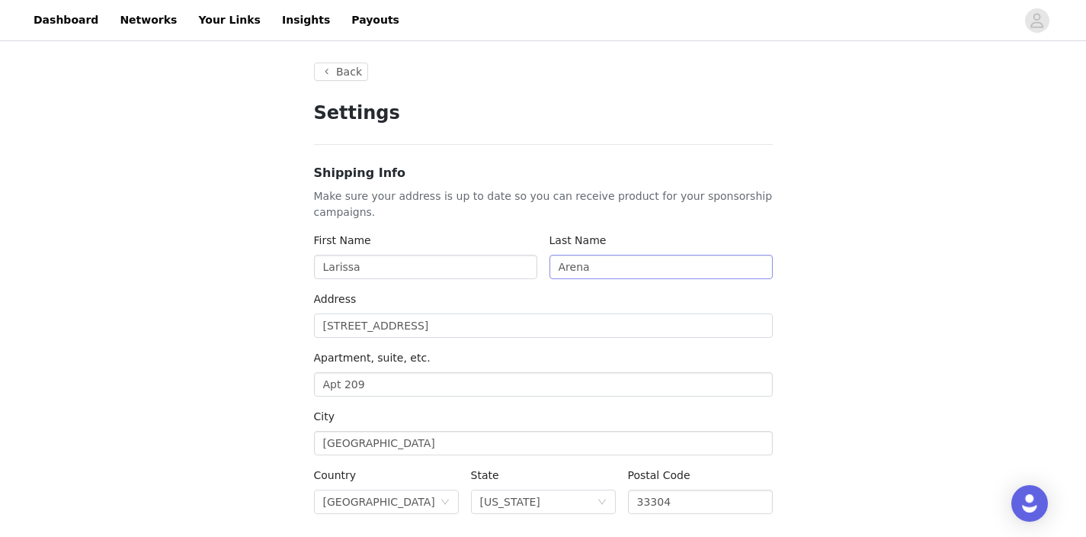
type input "+1 (United States)"
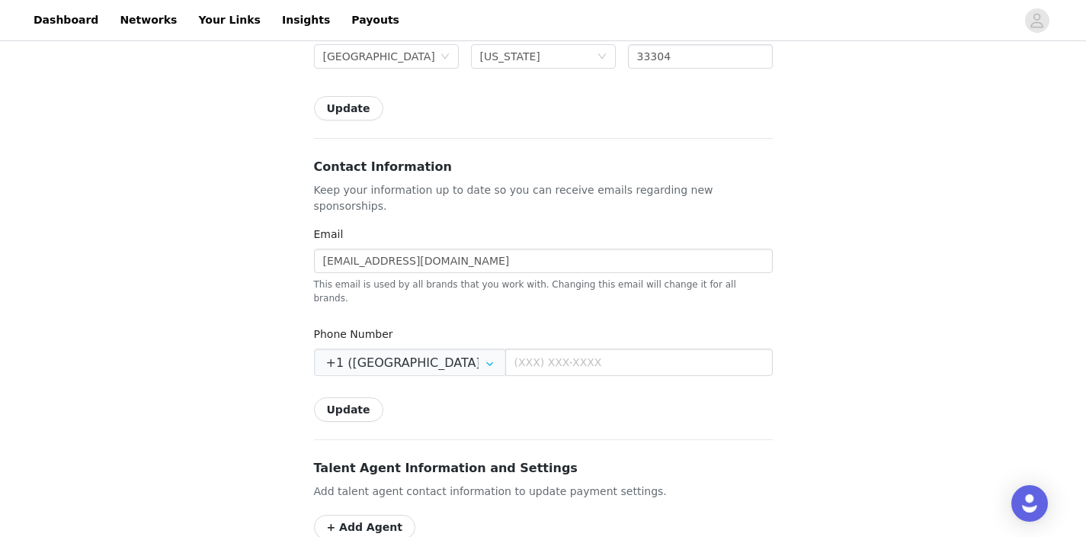
scroll to position [453, 0]
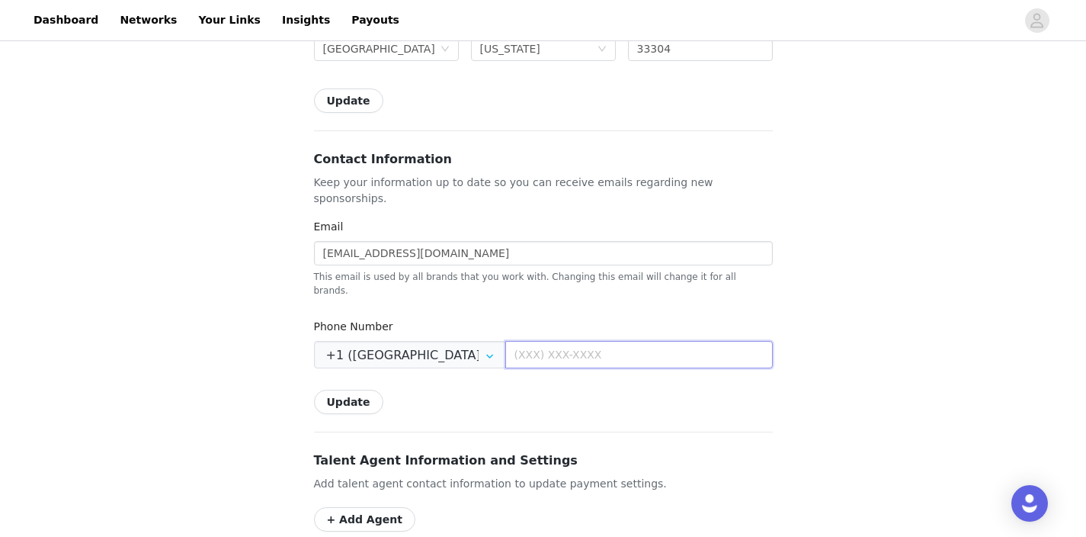
click at [573, 341] on input "text" at bounding box center [639, 354] width 268 height 27
type input "(954) 204-9887"
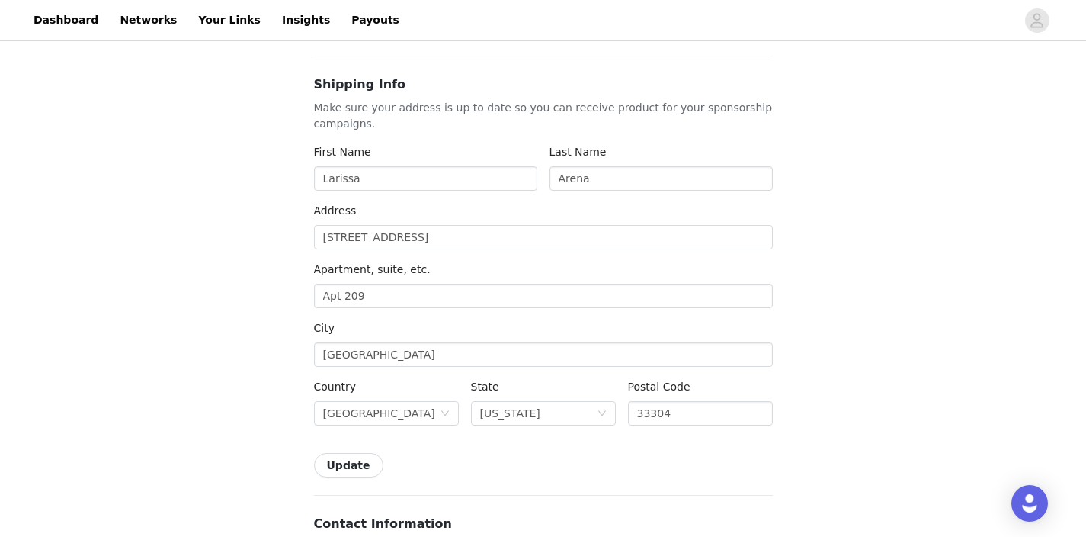
scroll to position [0, 0]
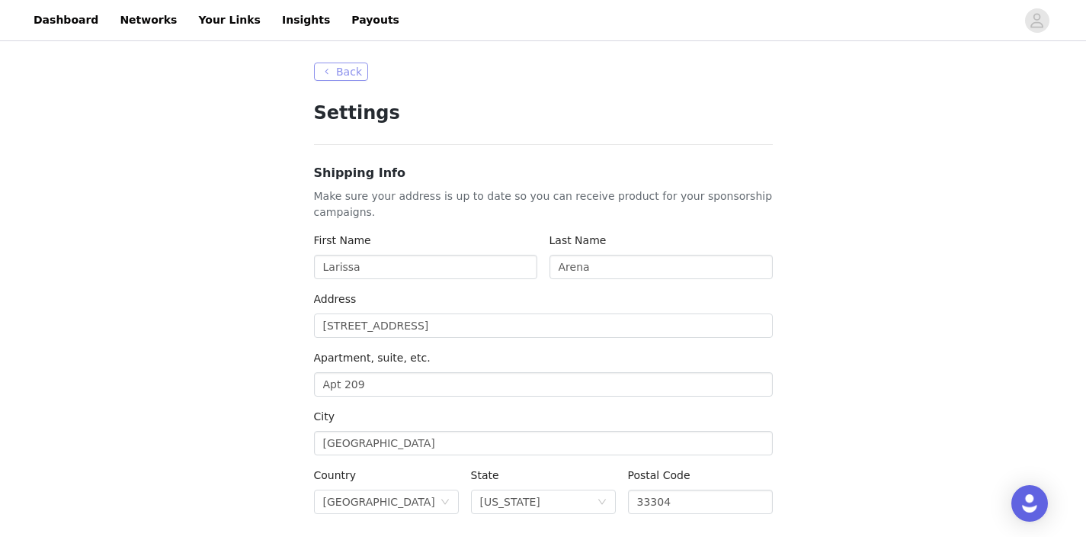
click at [337, 71] on button "Back" at bounding box center [341, 72] width 55 height 18
click at [328, 70] on button "Back" at bounding box center [341, 72] width 55 height 18
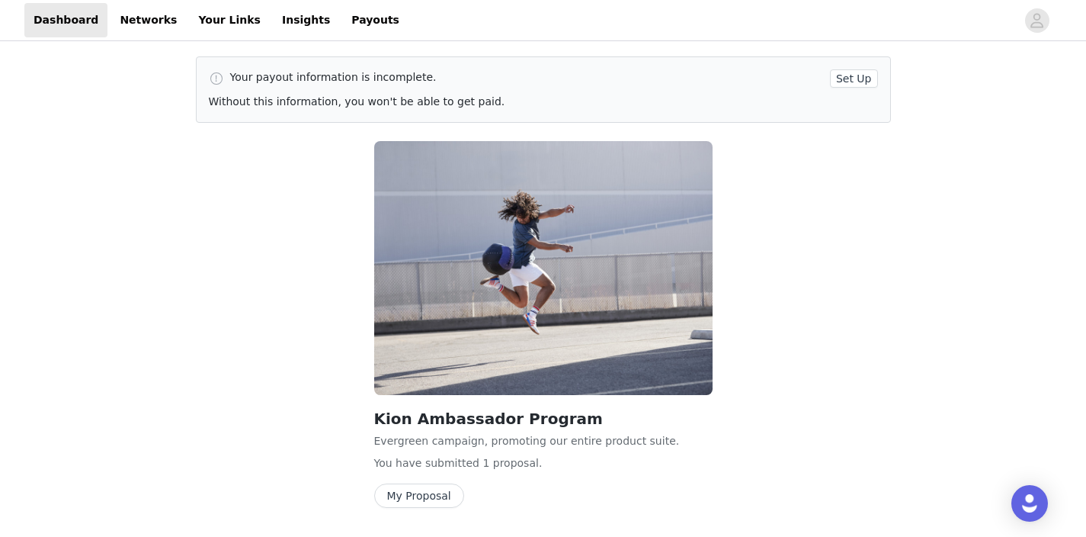
click at [372, 85] on p "Your payout information is incomplete." at bounding box center [527, 77] width 594 height 16
click at [387, 85] on p "Your payout information is incomplete." at bounding box center [527, 77] width 594 height 16
click at [387, 102] on p "Without this information, you won't be able to get paid." at bounding box center [543, 102] width 669 height 16
click at [348, 78] on p "Your payout information is incomplete." at bounding box center [527, 77] width 594 height 16
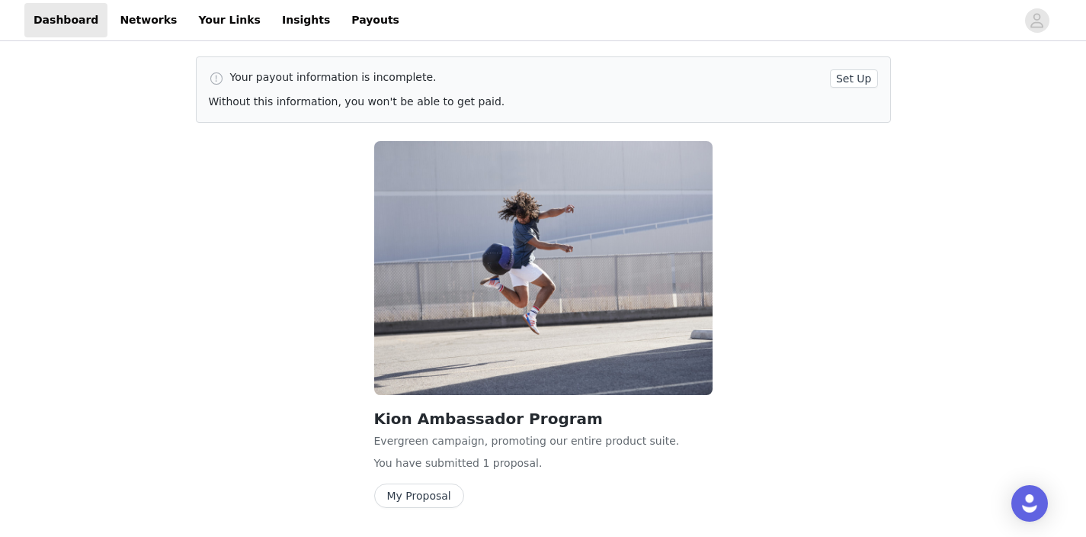
click at [869, 75] on button "Set Up" at bounding box center [854, 78] width 48 height 18
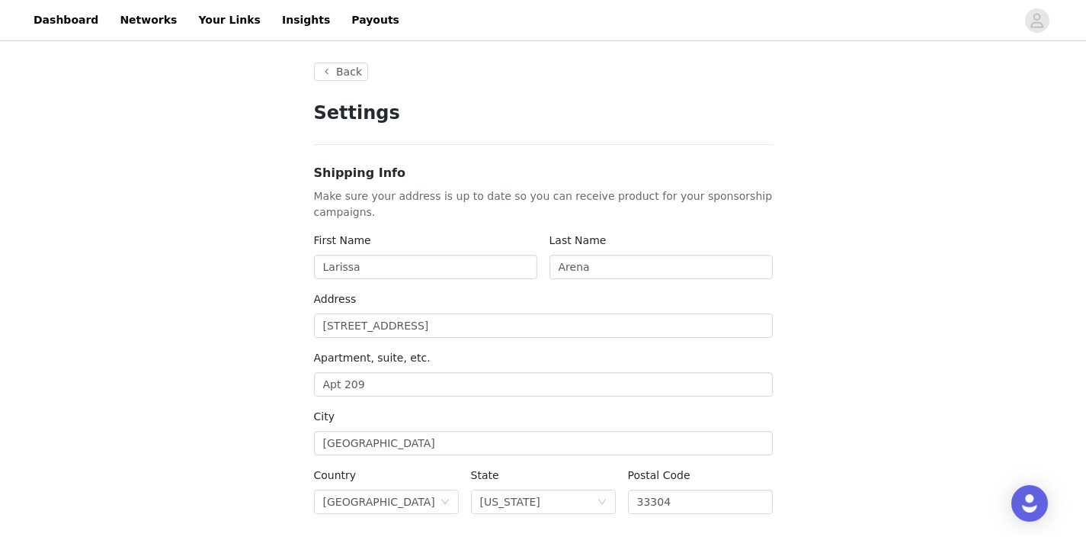
type input "+1 (United States)"
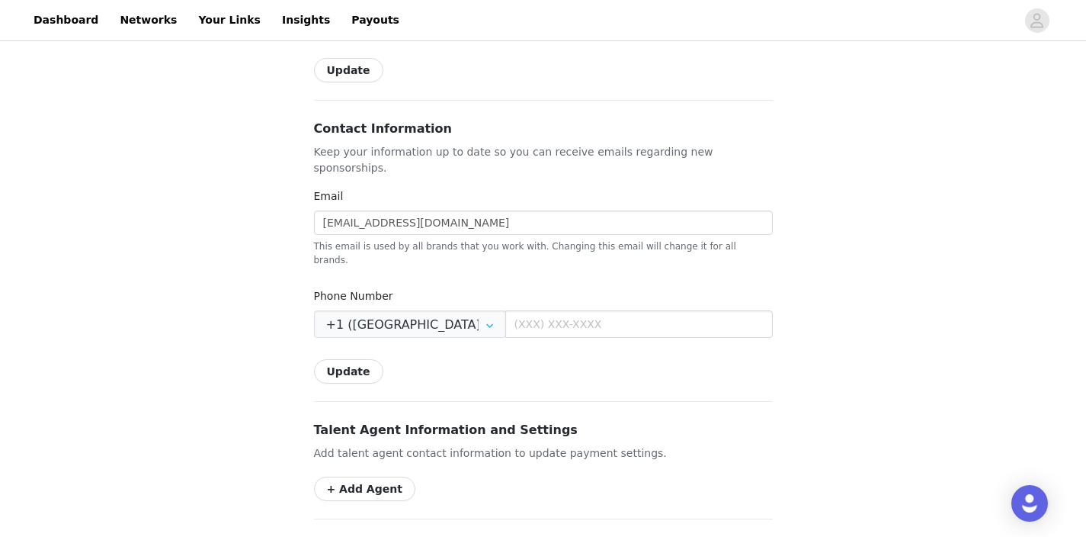
scroll to position [502, 0]
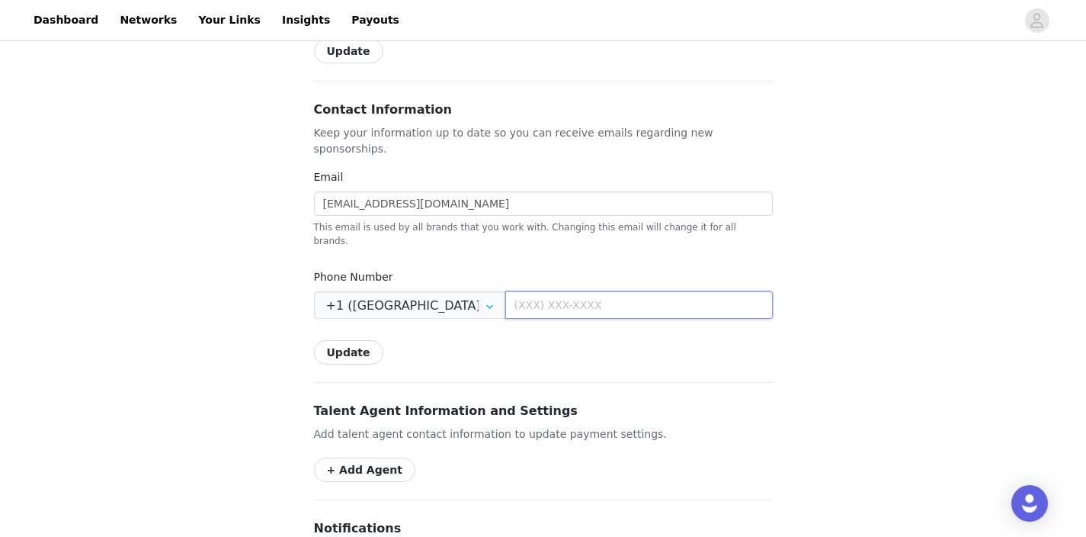
click at [616, 291] on input "text" at bounding box center [639, 304] width 268 height 27
type input "(954) 204-9887"
click at [366, 340] on button "Update" at bounding box center [348, 352] width 69 height 24
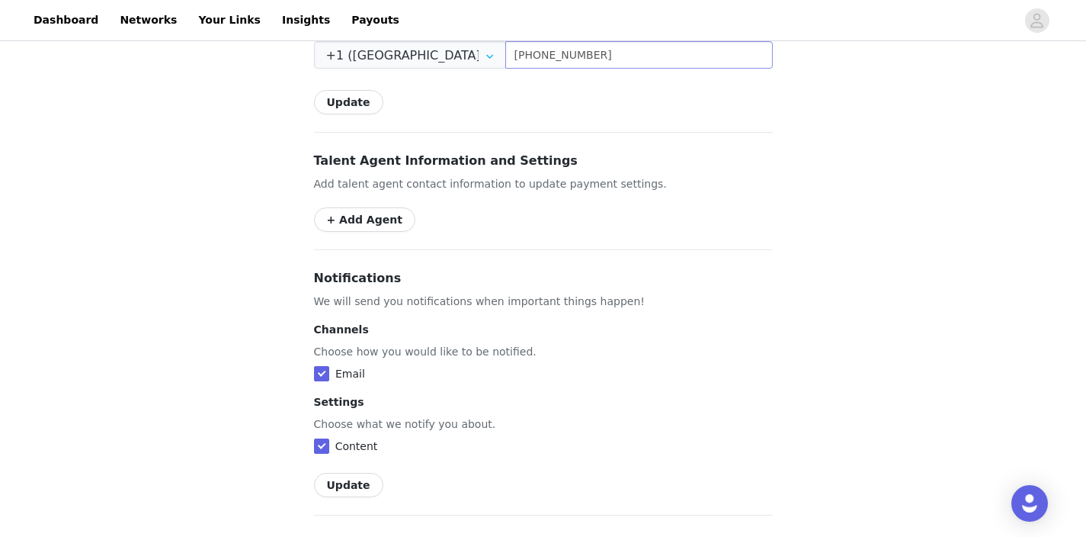
scroll to position [751, 0]
click at [362, 209] on button "+ Add Agent" at bounding box center [364, 221] width 101 height 24
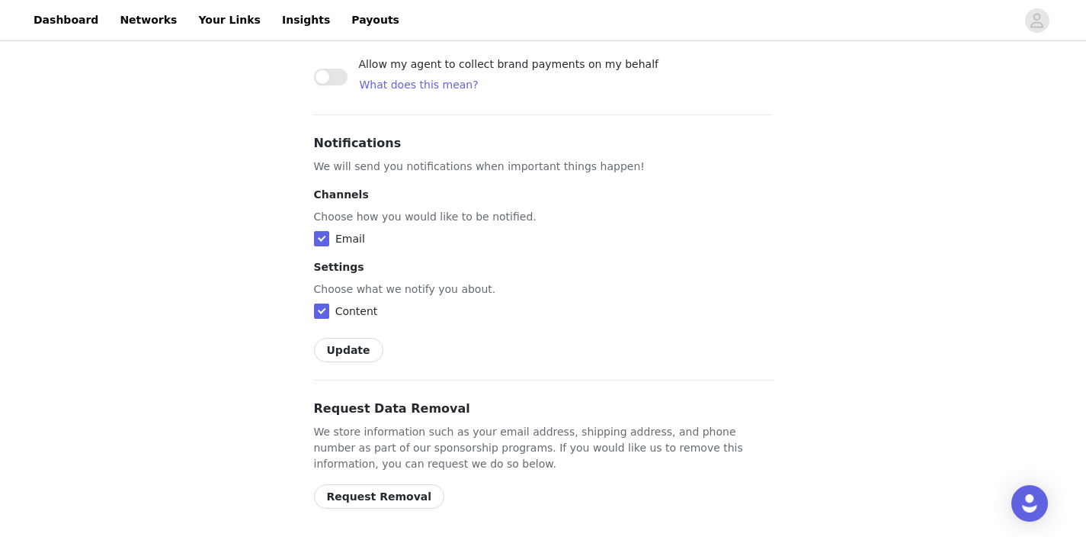
scroll to position [1056, 0]
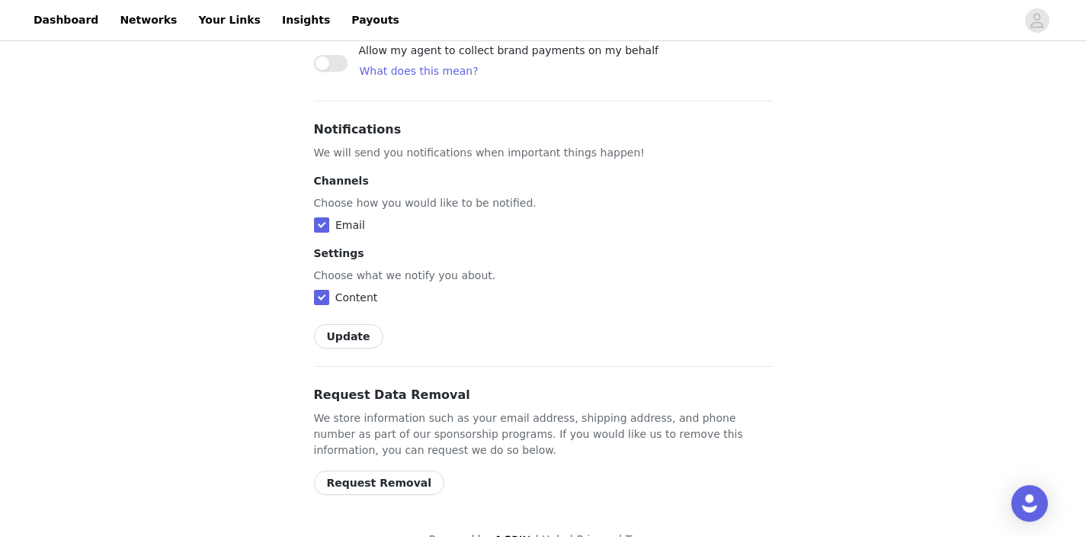
click at [496, 445] on div "Request Data Removal We store information such as your email address, shipping …" at bounding box center [543, 440] width 459 height 109
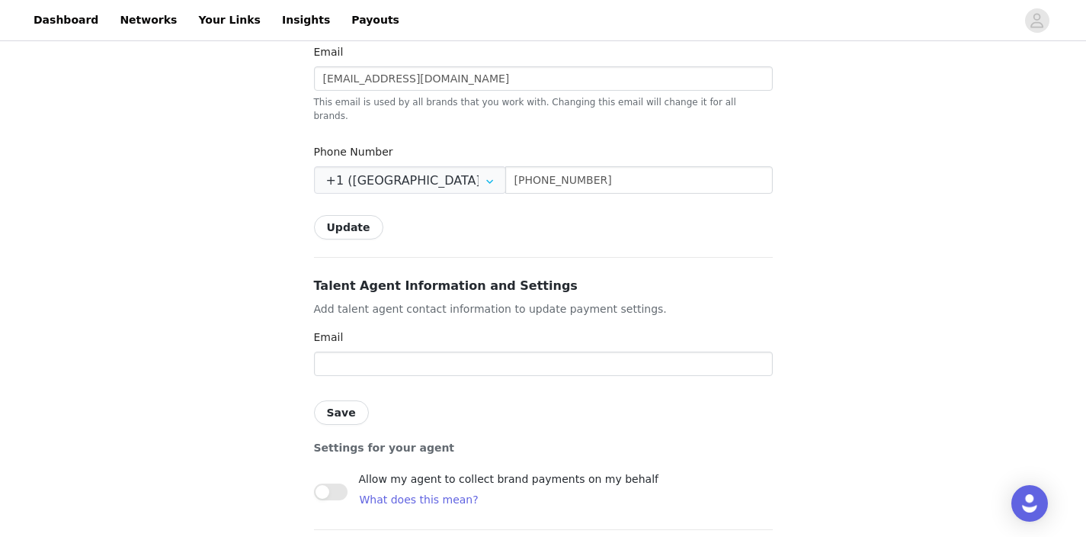
scroll to position [0, 0]
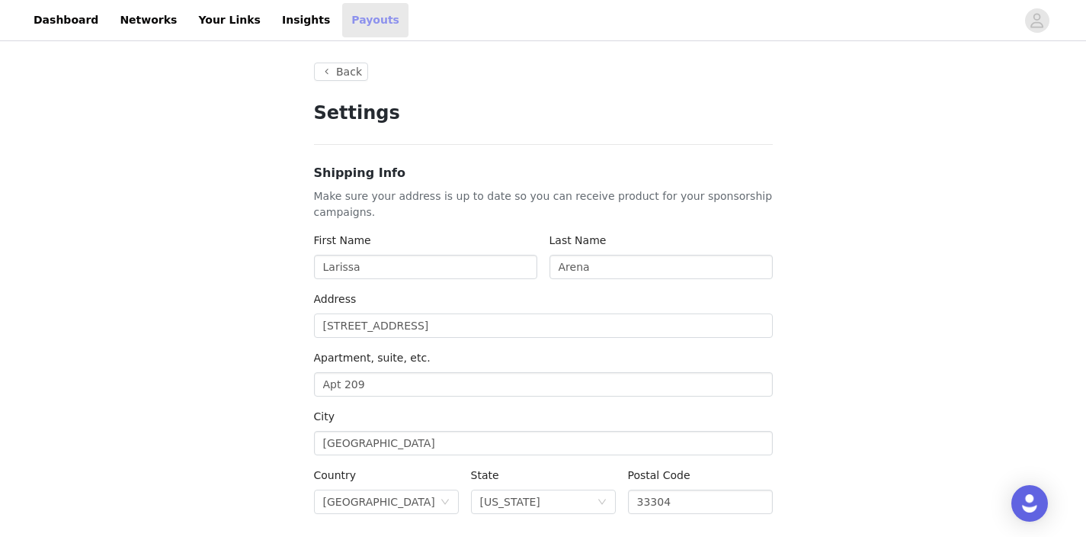
click at [342, 21] on link "Payouts" at bounding box center [375, 20] width 66 height 34
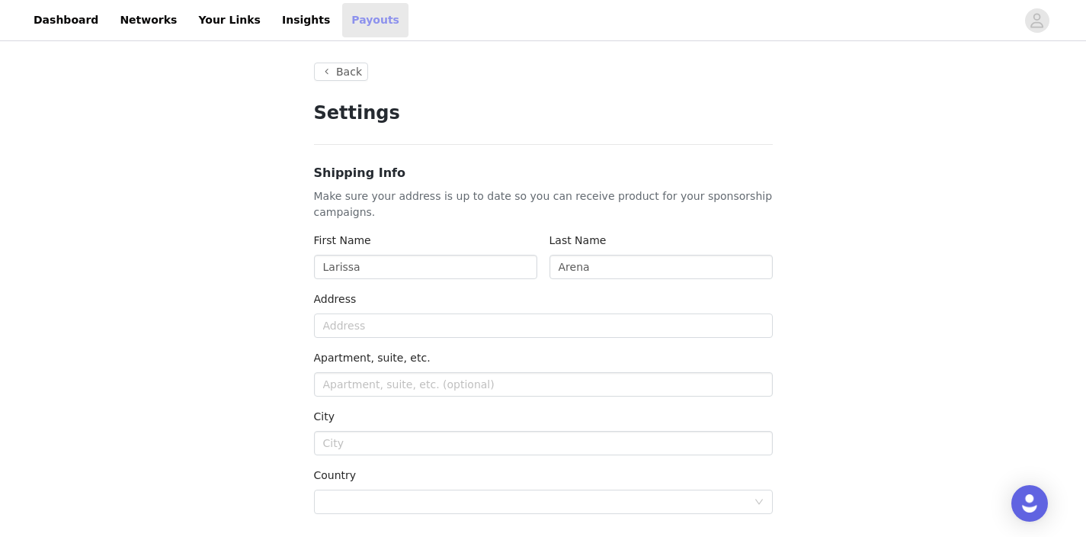
type input "+1 (United States)"
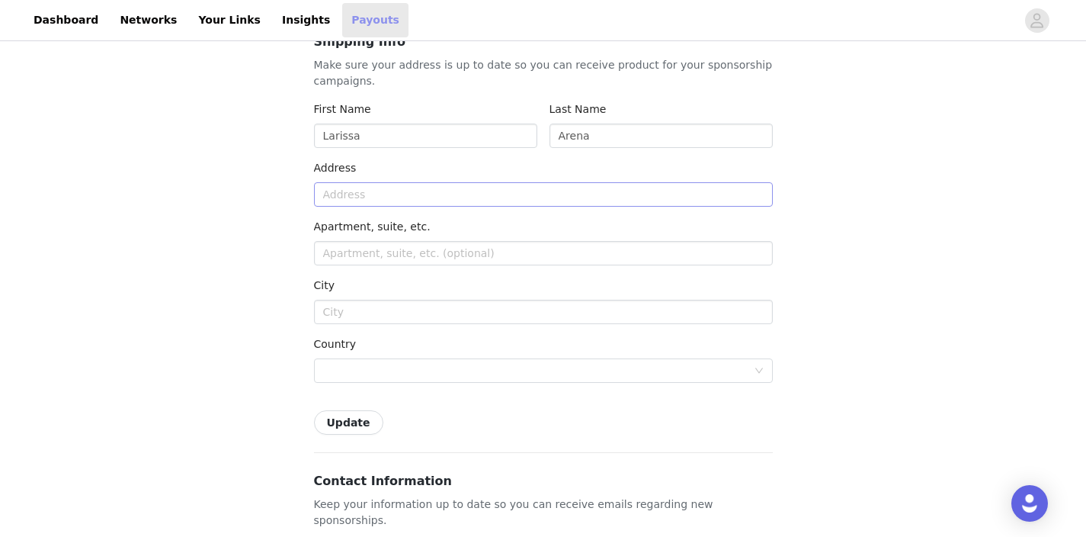
scroll to position [7, 0]
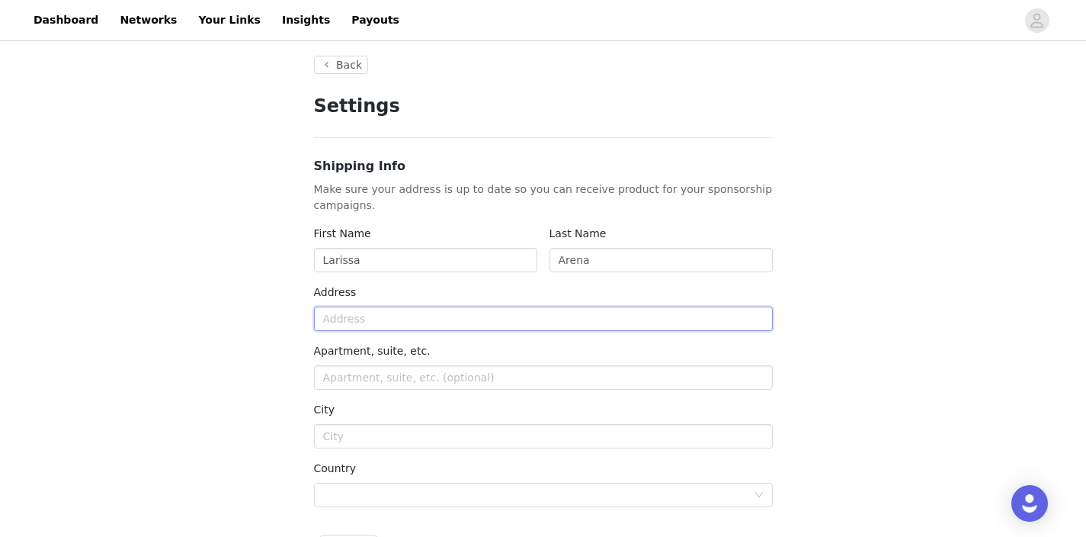
click at [425, 326] on input "text" at bounding box center [543, 318] width 459 height 24
type input "1111 E Sunrise blvd"
type input "03-209"
type input "FORT LAUDERDALE"
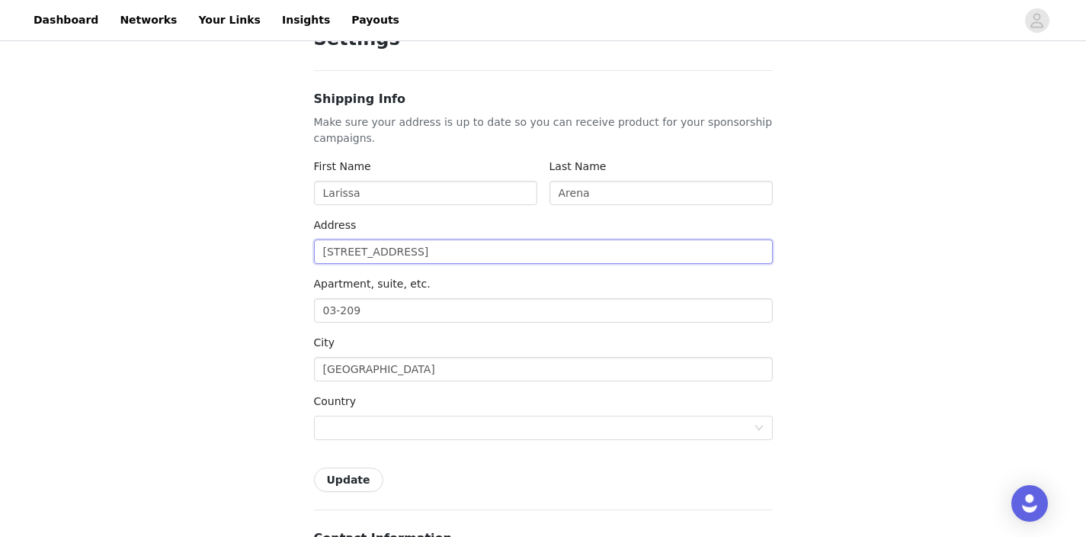
scroll to position [79, 0]
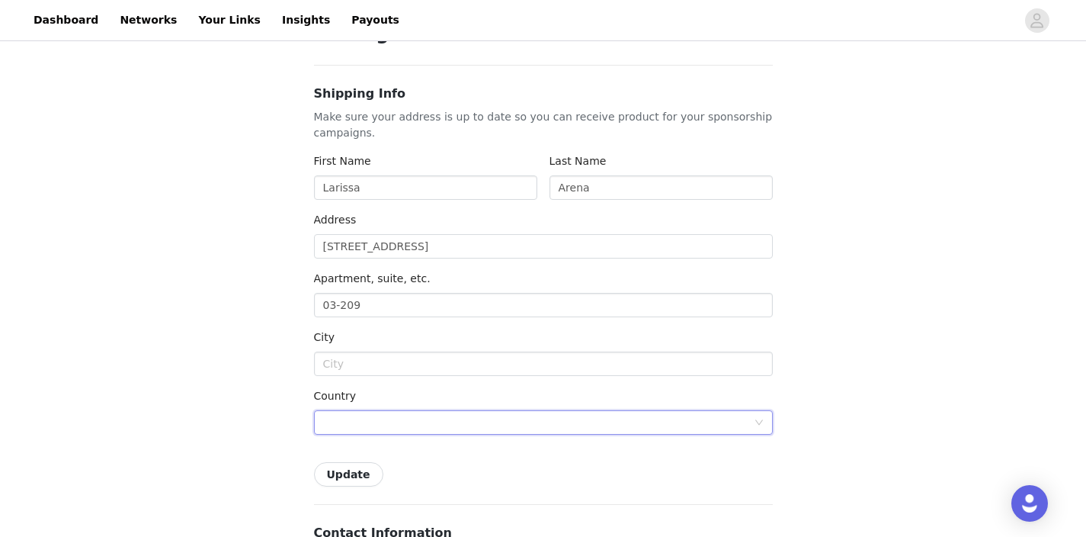
click at [469, 419] on div at bounding box center [538, 422] width 431 height 23
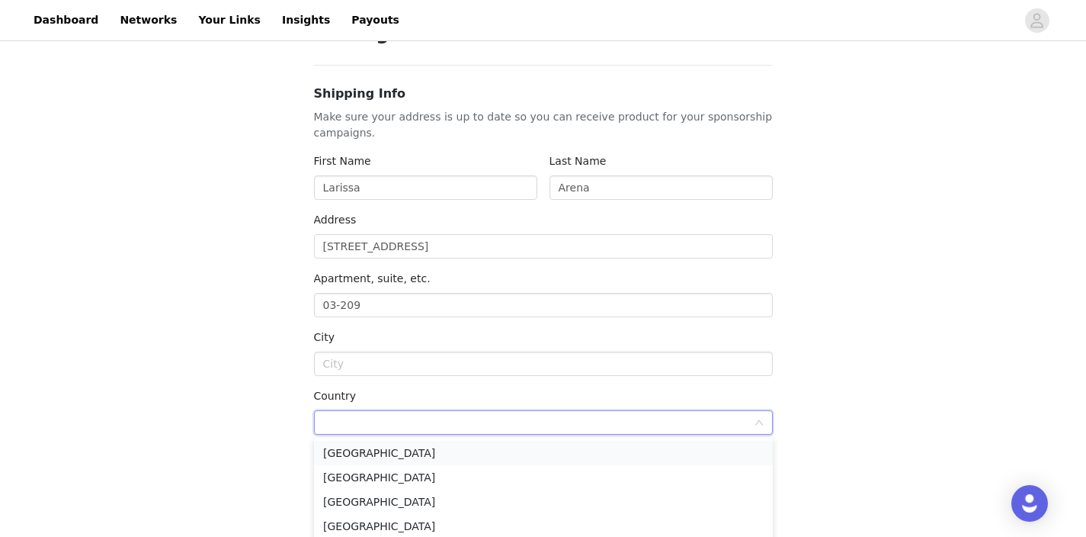
click at [424, 454] on li "[GEOGRAPHIC_DATA]" at bounding box center [543, 453] width 459 height 24
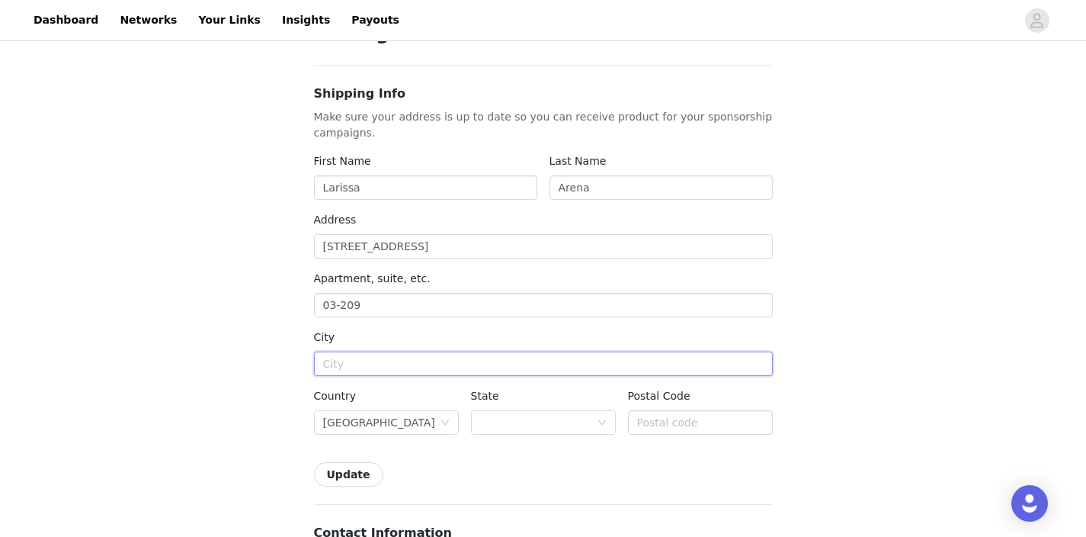
click at [377, 370] on input "text" at bounding box center [543, 363] width 459 height 24
type input "FORT LAUDERDALE"
type input "33304"
click at [557, 423] on div at bounding box center [538, 422] width 117 height 23
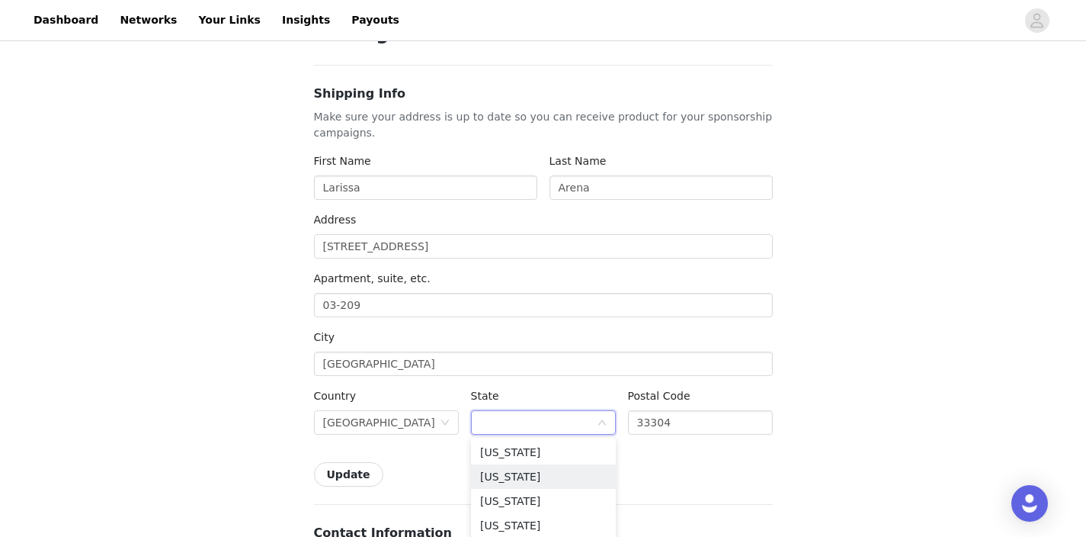
scroll to position [228, 0]
click at [514, 499] on li "[US_STATE]" at bounding box center [543, 493] width 145 height 24
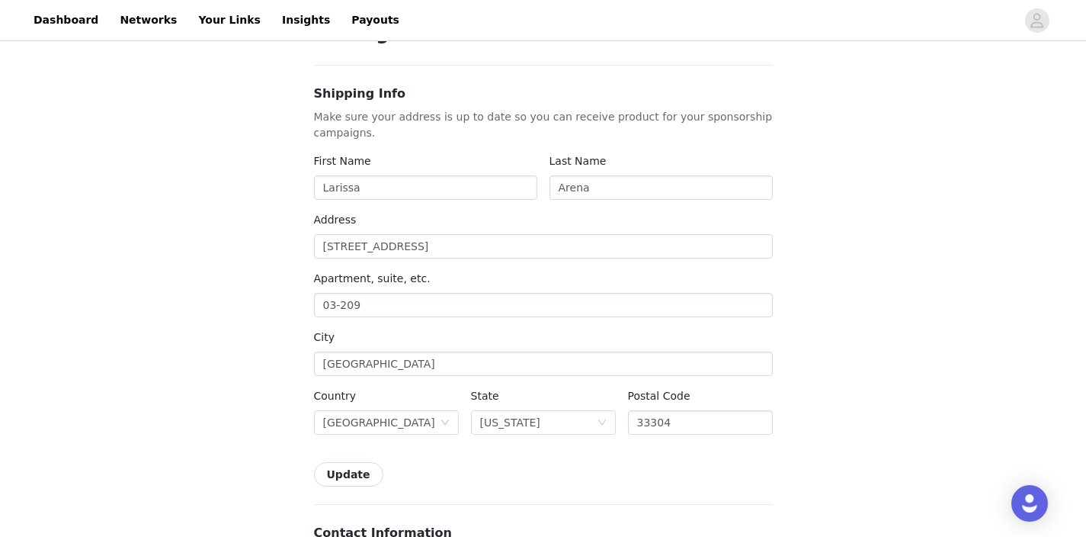
click at [350, 480] on button "Update" at bounding box center [348, 474] width 69 height 24
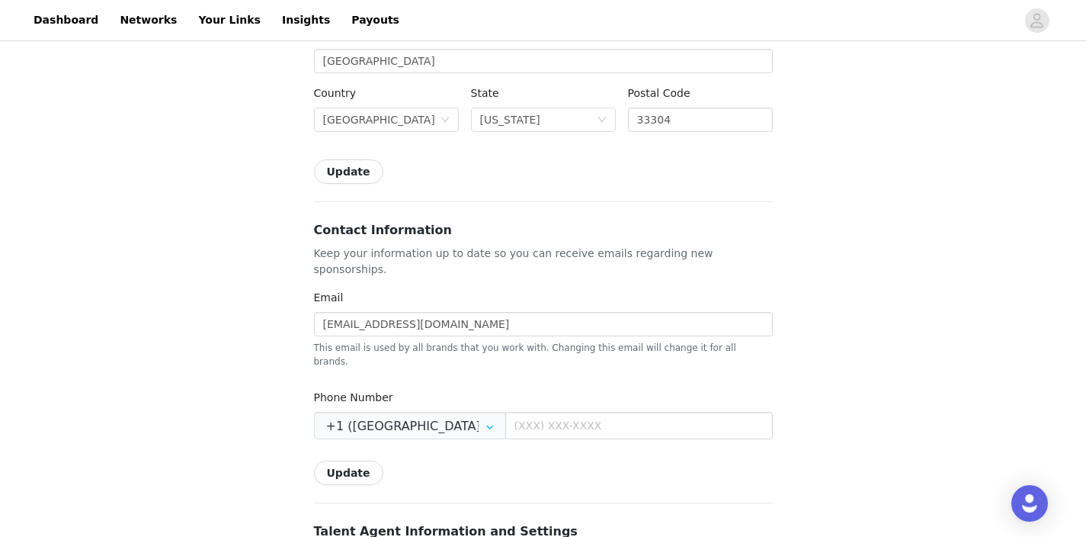
scroll to position [415, 0]
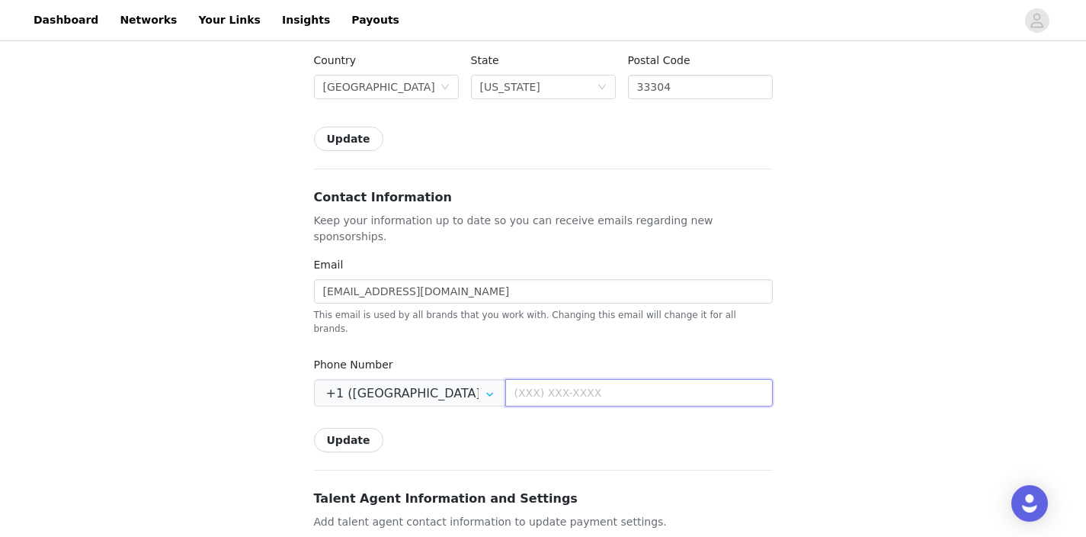
click at [555, 379] on input "text" at bounding box center [639, 392] width 268 height 27
type input "(954) 204-9887"
click at [358, 428] on button "Update" at bounding box center [348, 440] width 69 height 24
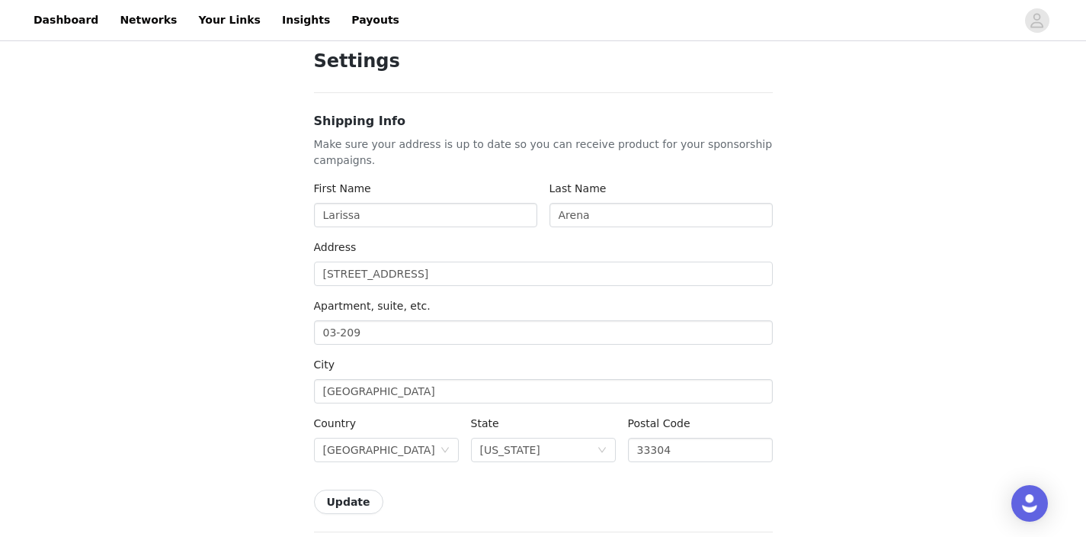
scroll to position [0, 0]
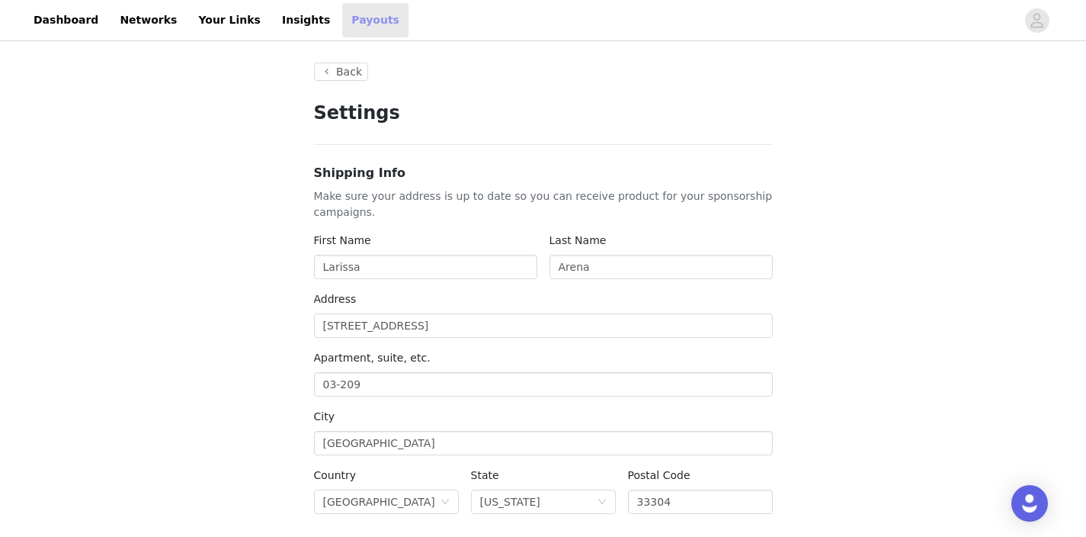
click at [342, 18] on link "Payouts" at bounding box center [375, 20] width 66 height 34
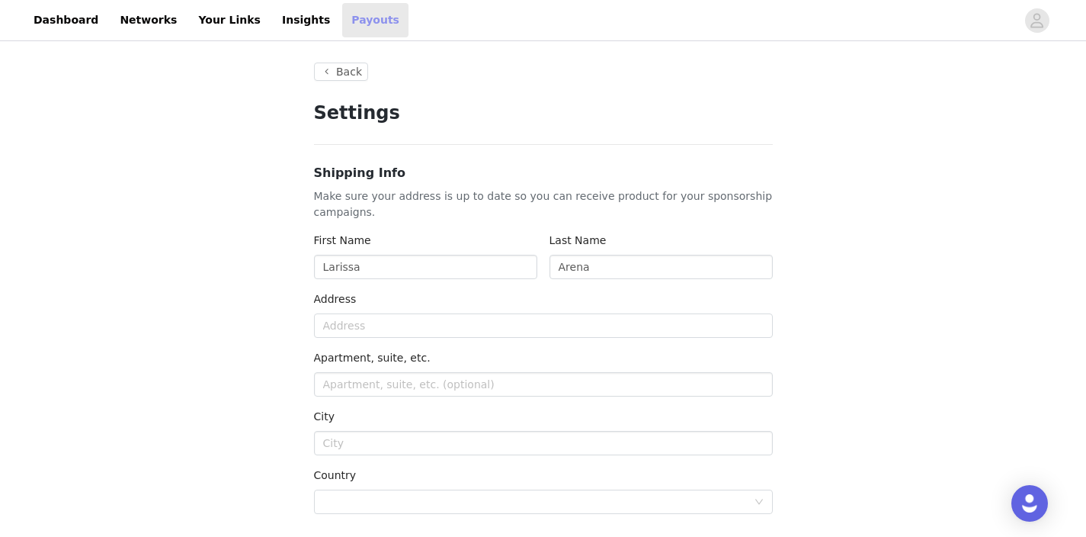
type input "+1 (United States)"
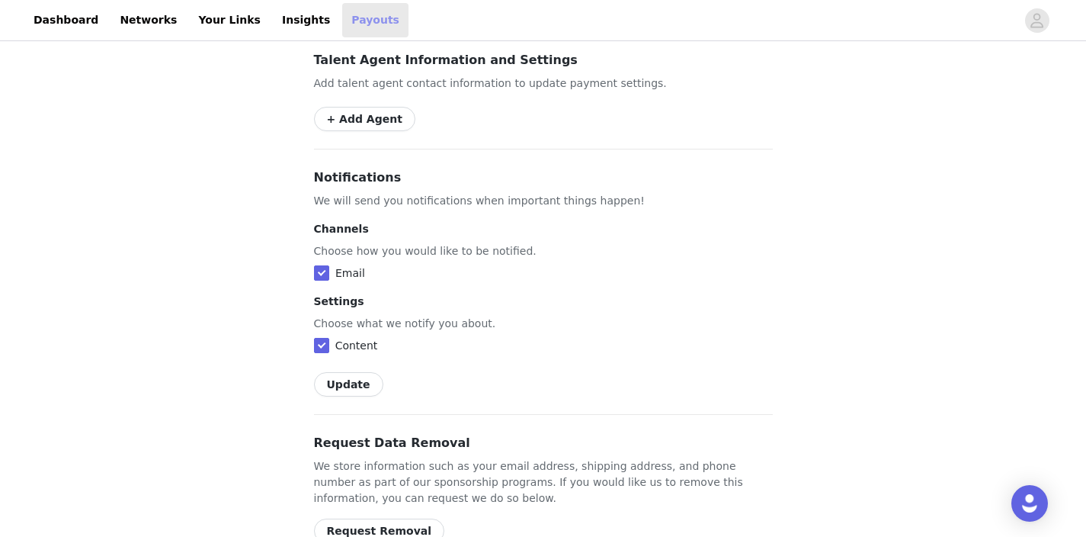
scroll to position [901, 0]
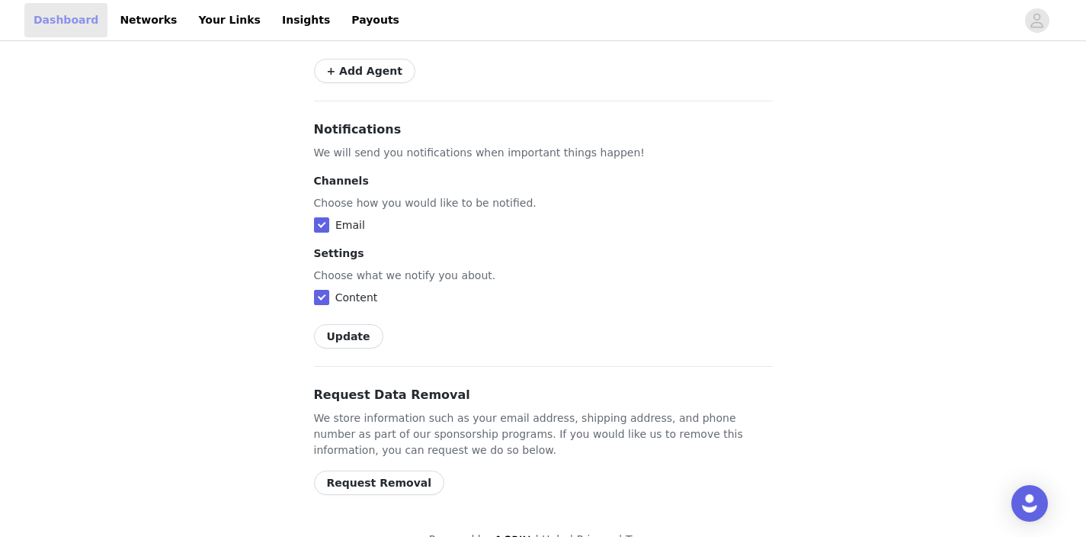
click at [61, 21] on link "Dashboard" at bounding box center [65, 20] width 83 height 34
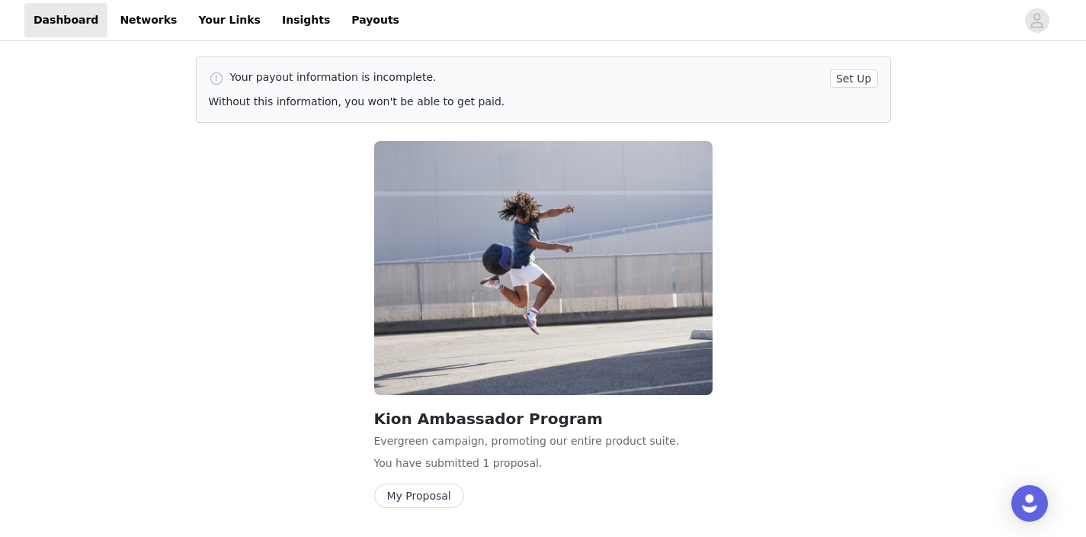
click at [852, 75] on button "Set Up" at bounding box center [854, 78] width 48 height 18
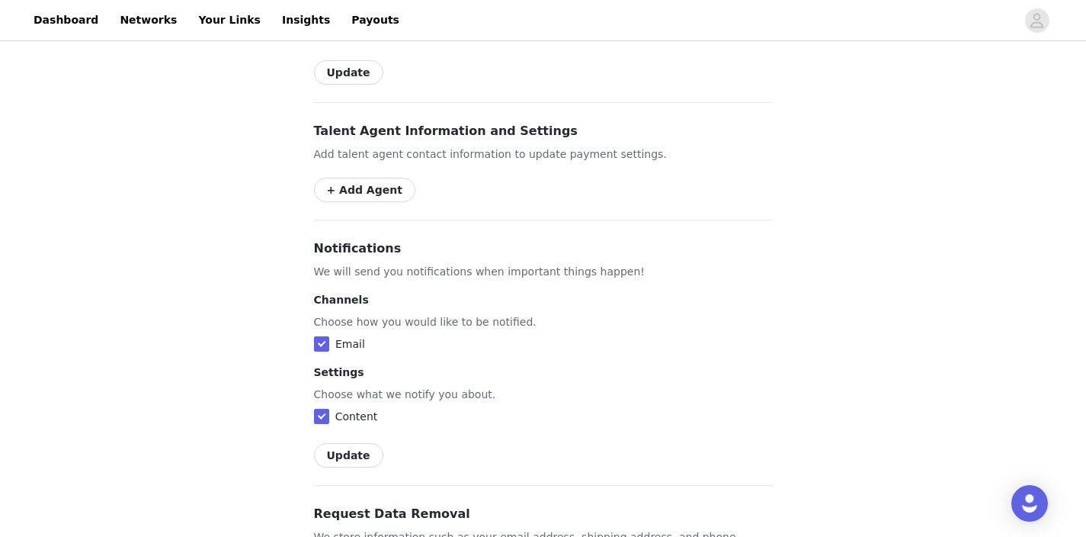
scroll to position [901, 0]
